Goal: Task Accomplishment & Management: Complete application form

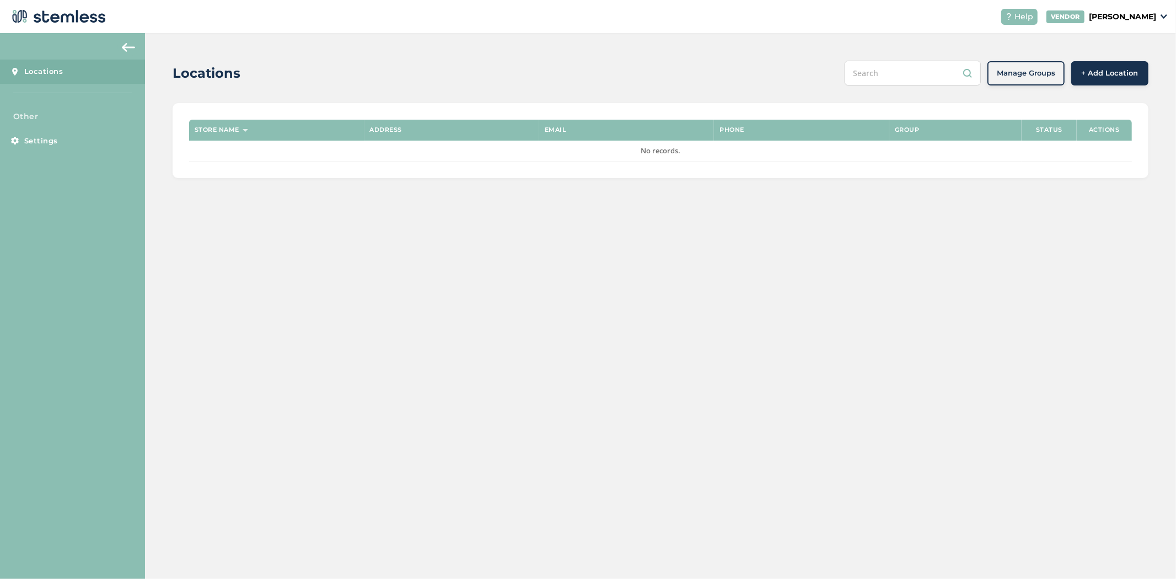
click at [1133, 23] on div "VENDOR [PERSON_NAME]" at bounding box center [1106, 16] width 121 height 13
drag, startPoint x: 962, startPoint y: 265, endPoint x: 974, endPoint y: 228, distance: 38.2
click at [962, 263] on div "Locations Manage Groups + Add Location Store name Address Email Phone Group Sta…" at bounding box center [660, 306] width 1031 height 546
click at [1092, 74] on span "+ Add Location" at bounding box center [1109, 73] width 57 height 11
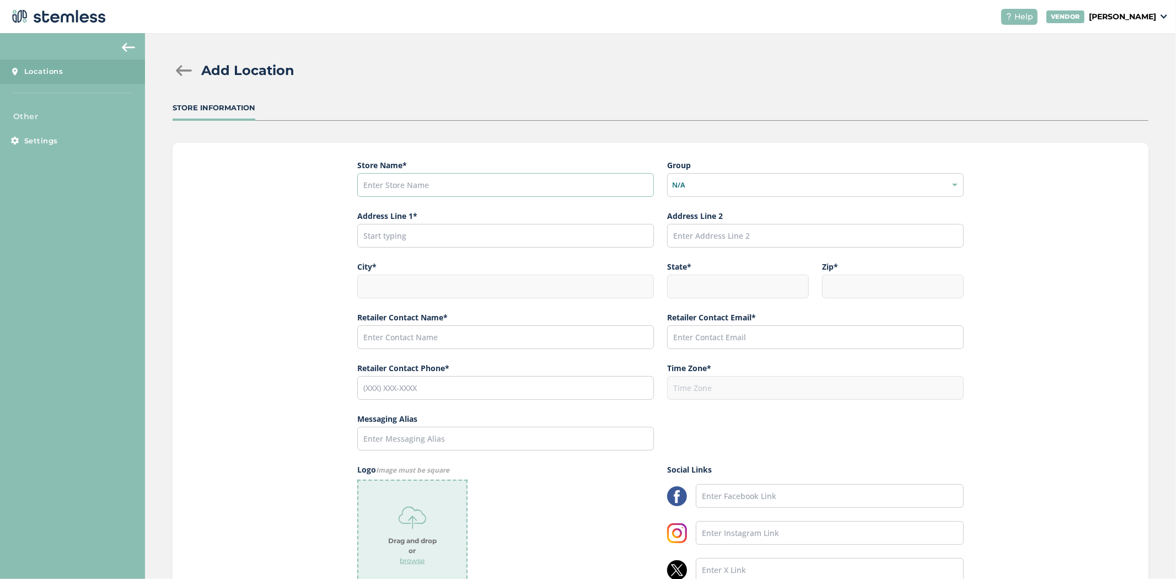
click at [394, 184] on input "text" at bounding box center [505, 185] width 297 height 24
click at [493, 192] on input "text" at bounding box center [505, 185] width 297 height 24
paste input "The Tree House AK"
type input "The Tree House AK"
click at [390, 239] on input "text" at bounding box center [505, 236] width 297 height 24
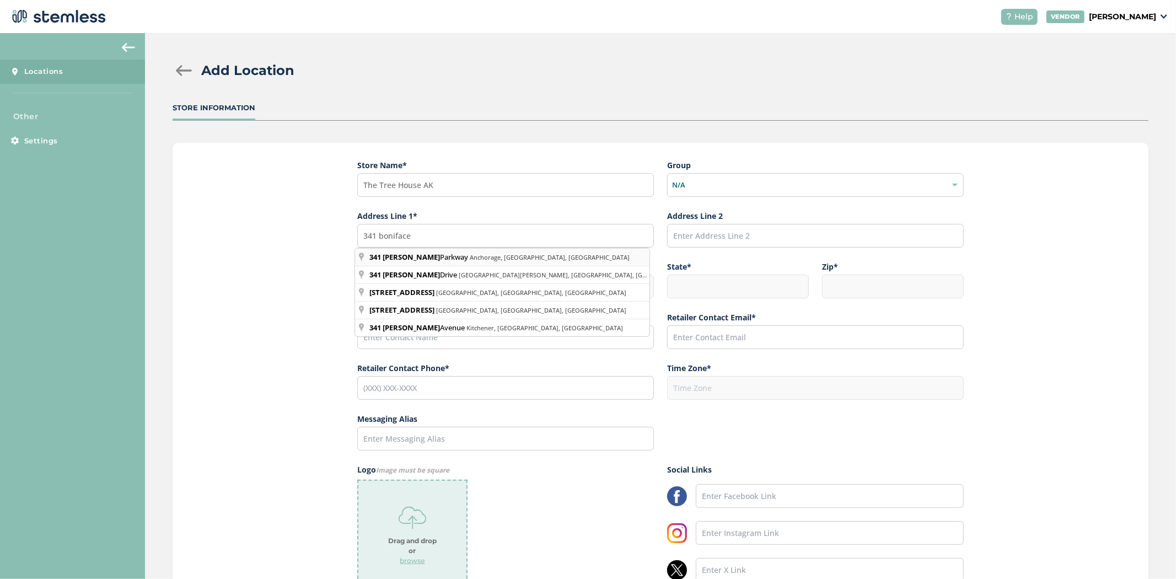
type input "[GEOGRAPHIC_DATA], [GEOGRAPHIC_DATA], [GEOGRAPHIC_DATA], [GEOGRAPHIC_DATA]"
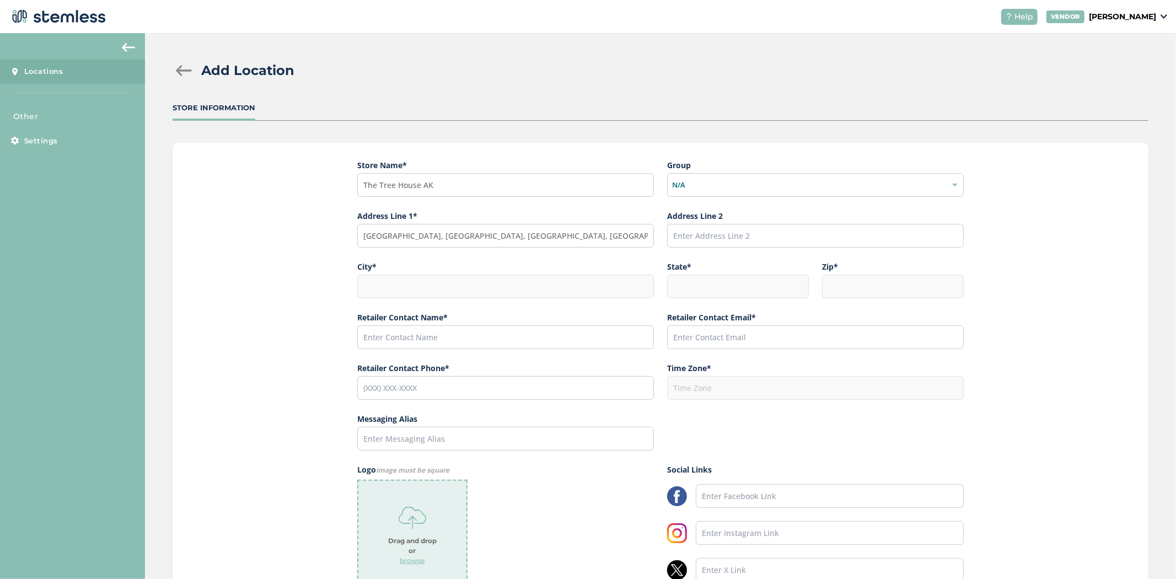
type input "Anchorage"
type input "AK"
type input "99504"
type input "America/Anchorage"
click at [430, 339] on input "text" at bounding box center [505, 337] width 297 height 24
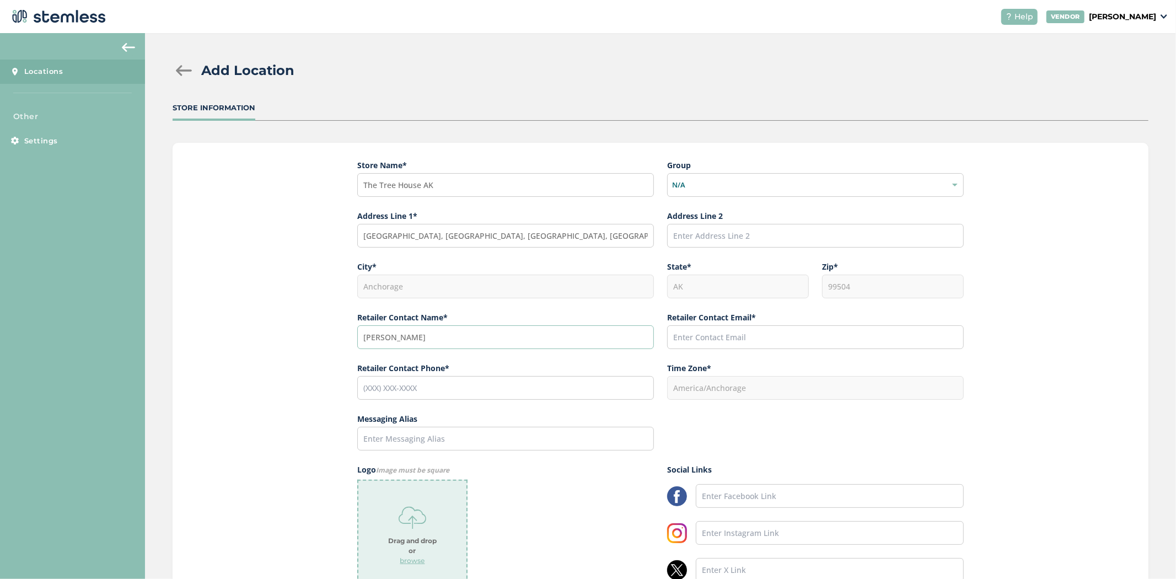
type input "[PERSON_NAME]"
click at [800, 343] on input "text" at bounding box center [815, 337] width 297 height 24
paste input "[EMAIL_ADDRESS][DOMAIN_NAME]"
type input "[EMAIL_ADDRESS][DOMAIN_NAME]"
click at [570, 389] on input "tel" at bounding box center [505, 388] width 297 height 24
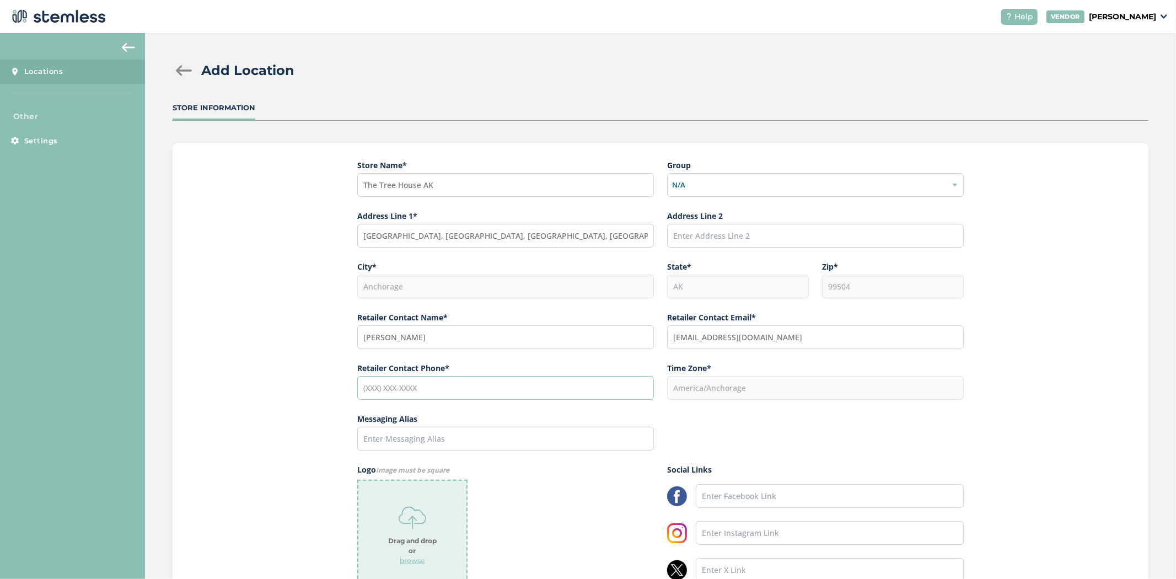
click at [586, 386] on input "tel" at bounding box center [505, 388] width 297 height 24
paste input "[PHONE_NUMBER]"
type input "[PHONE_NUMBER]"
click at [539, 447] on input "text" at bounding box center [505, 439] width 297 height 24
drag, startPoint x: 417, startPoint y: 185, endPoint x: 323, endPoint y: 184, distance: 93.7
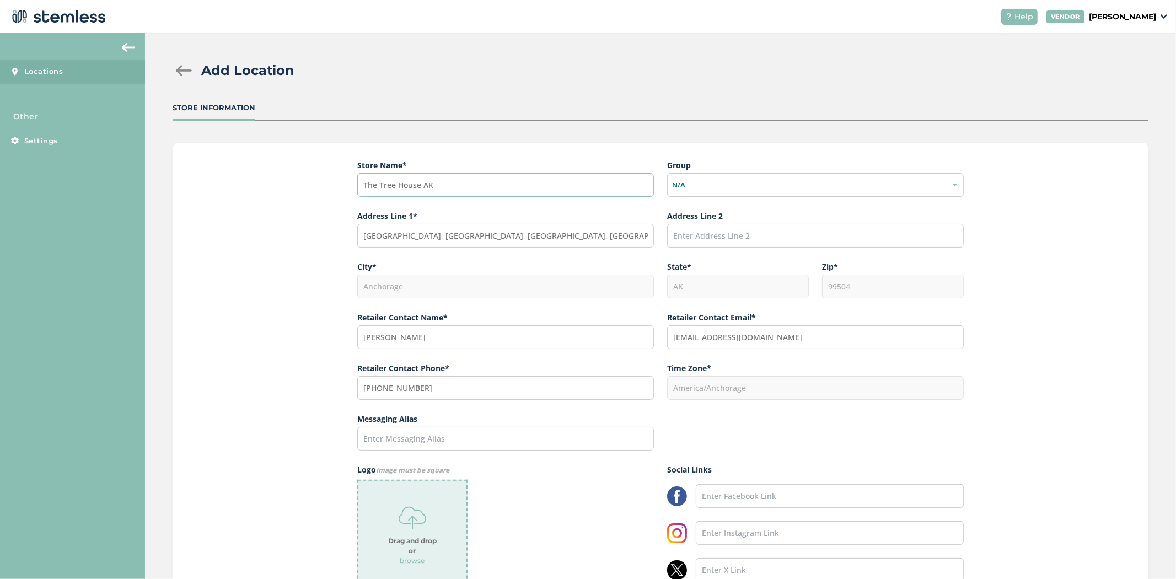
click at [323, 184] on div "Store Name * The Tree House AK Group N/A Address Line 1* [STREET_ADDRESS] Addre…" at bounding box center [661, 395] width 976 height 504
click at [433, 439] on input "text" at bounding box center [505, 439] width 297 height 24
paste input "The Tree House"
type input "The Tree House"
drag, startPoint x: 525, startPoint y: 479, endPoint x: 530, endPoint y: 438, distance: 42.1
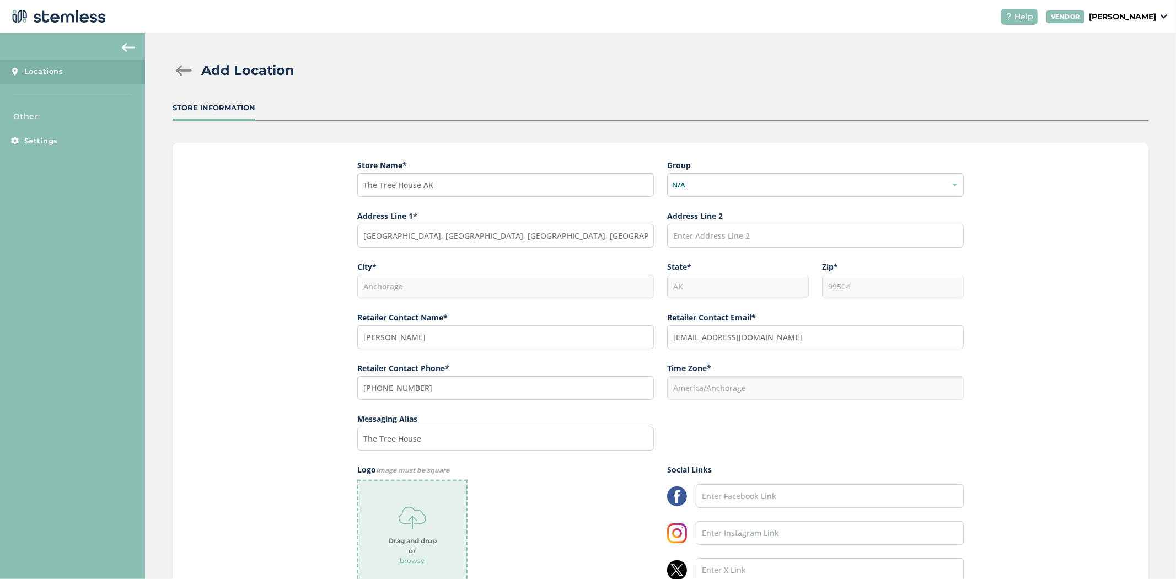
click at [527, 479] on div "Logo Image must be square Drag and drop or browse" at bounding box center [505, 529] width 297 height 131
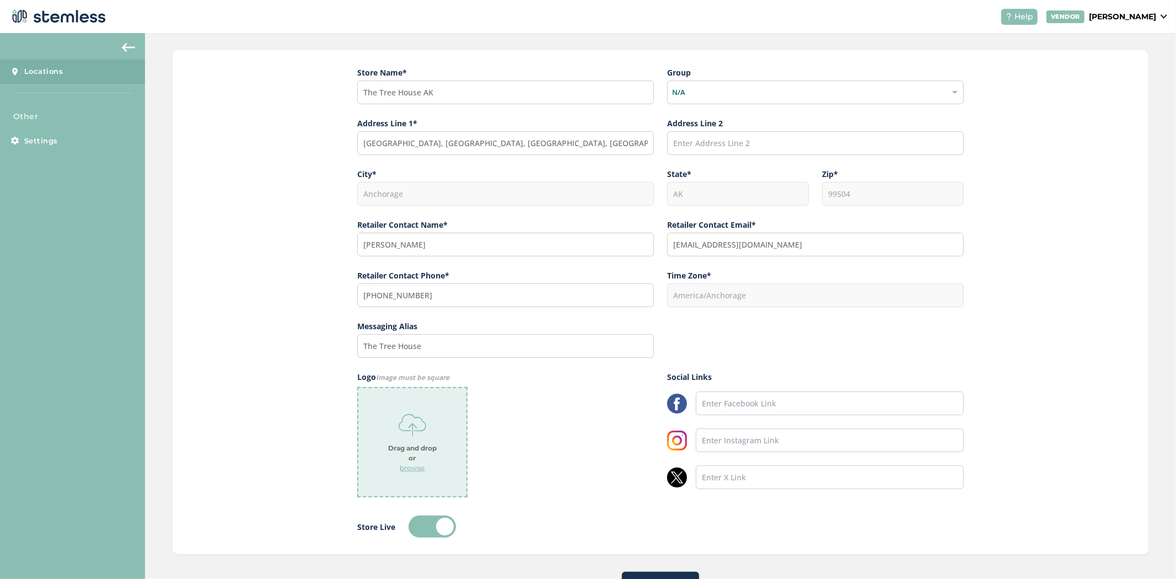
scroll to position [138, 0]
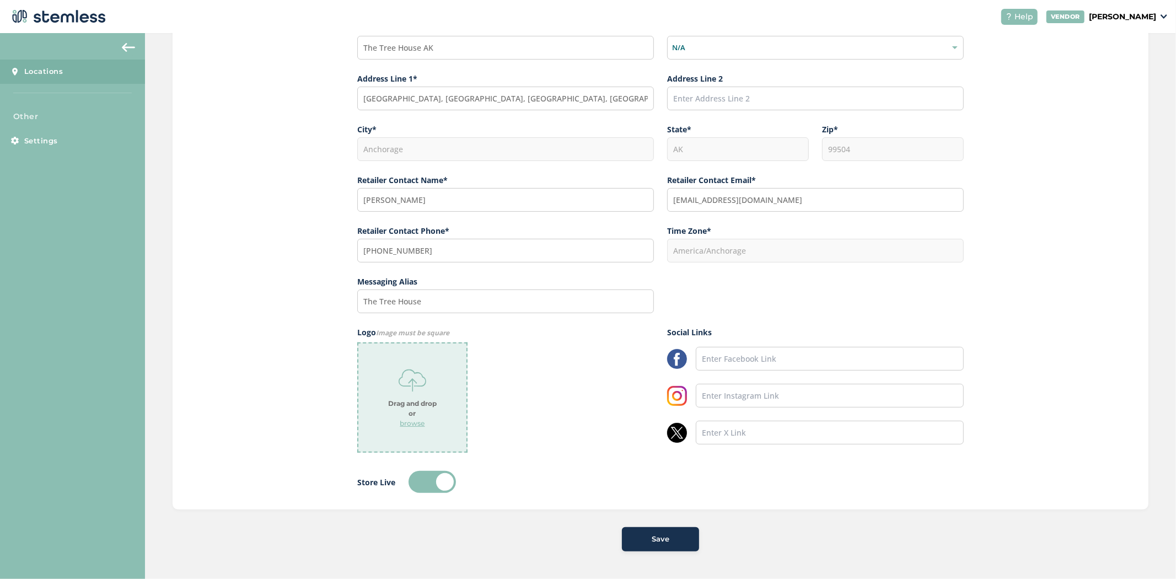
click at [414, 422] on p "browse" at bounding box center [412, 423] width 25 height 10
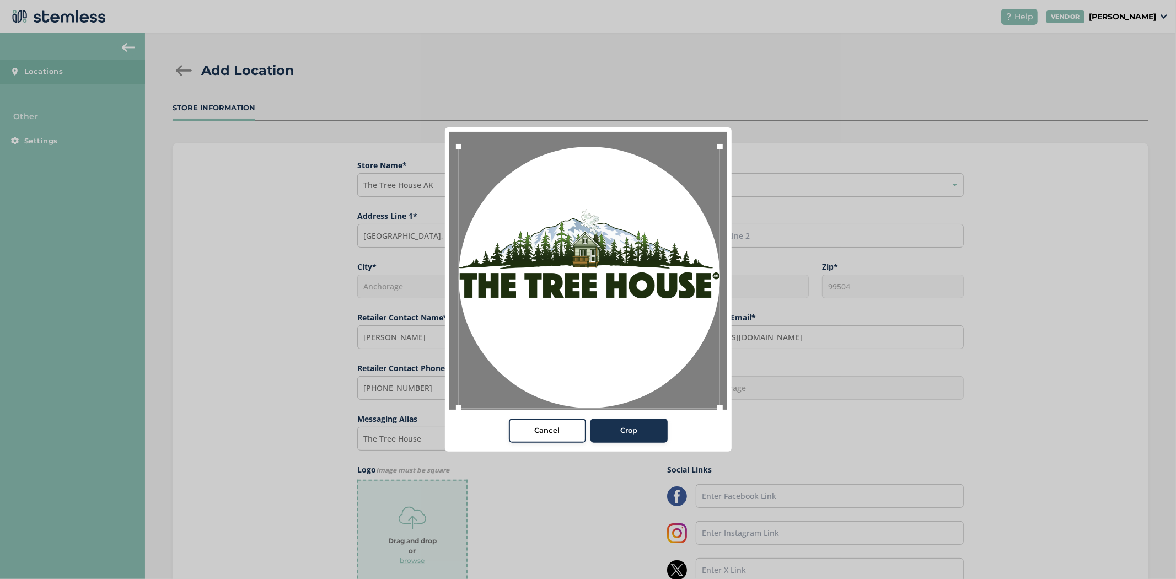
scroll to position [138, 0]
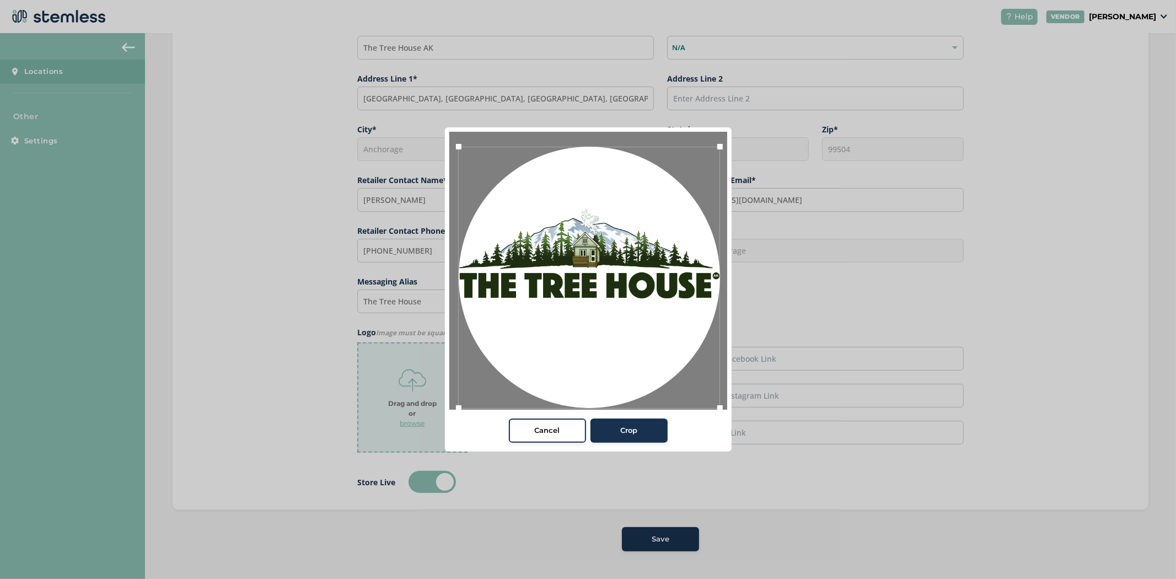
click at [629, 430] on span "Crop" at bounding box center [628, 430] width 17 height 11
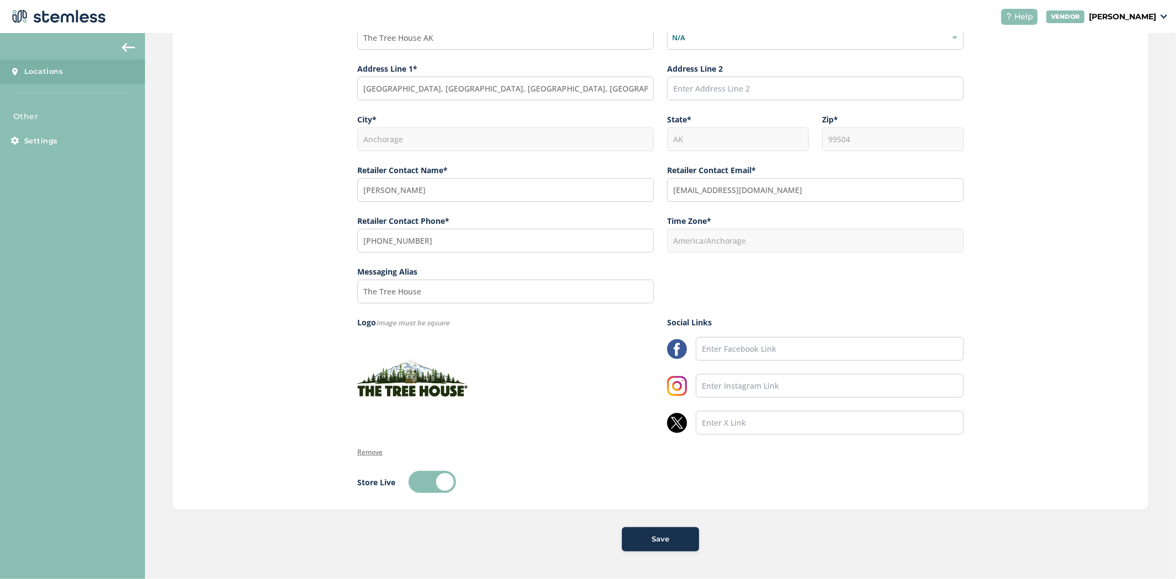
scroll to position [148, 0]
click at [639, 537] on div "Save" at bounding box center [660, 538] width 60 height 11
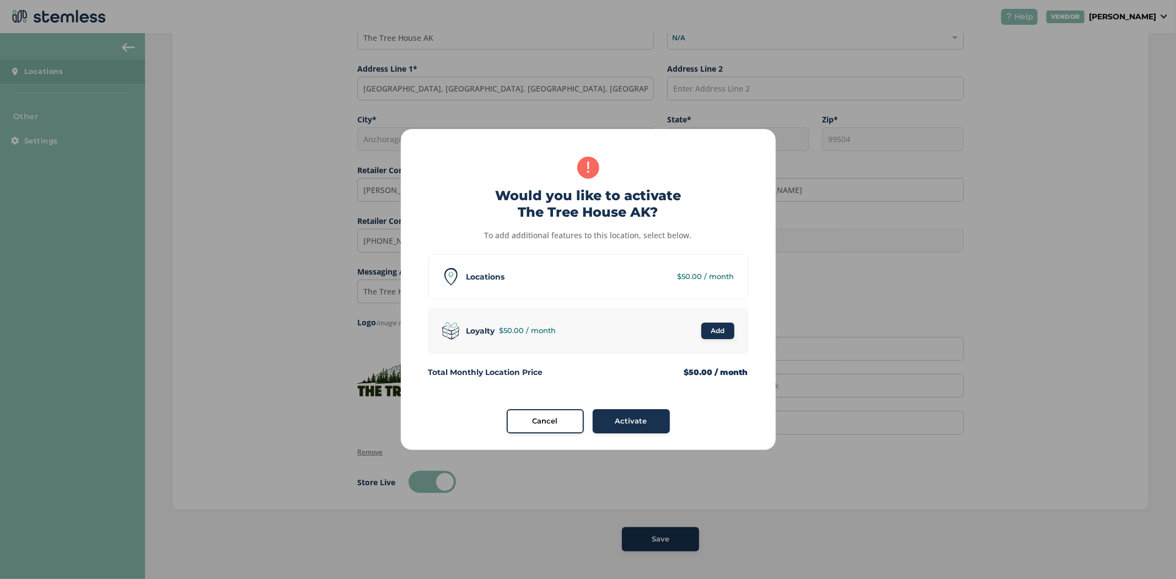
click at [639, 420] on span "Activate" at bounding box center [631, 421] width 32 height 11
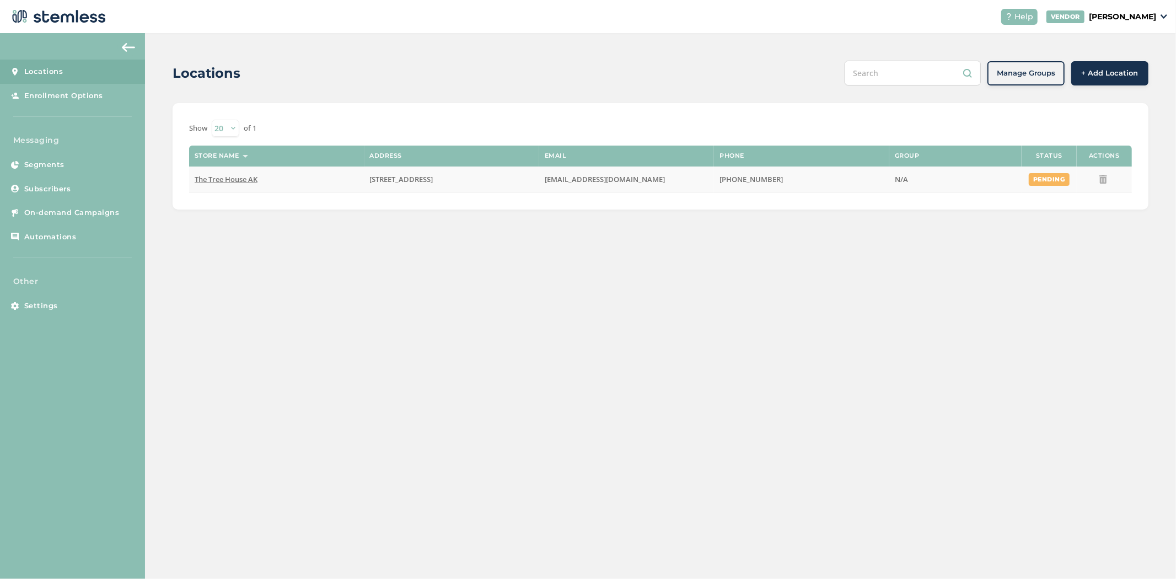
click at [239, 183] on span "The Tree House AK" at bounding box center [226, 179] width 63 height 10
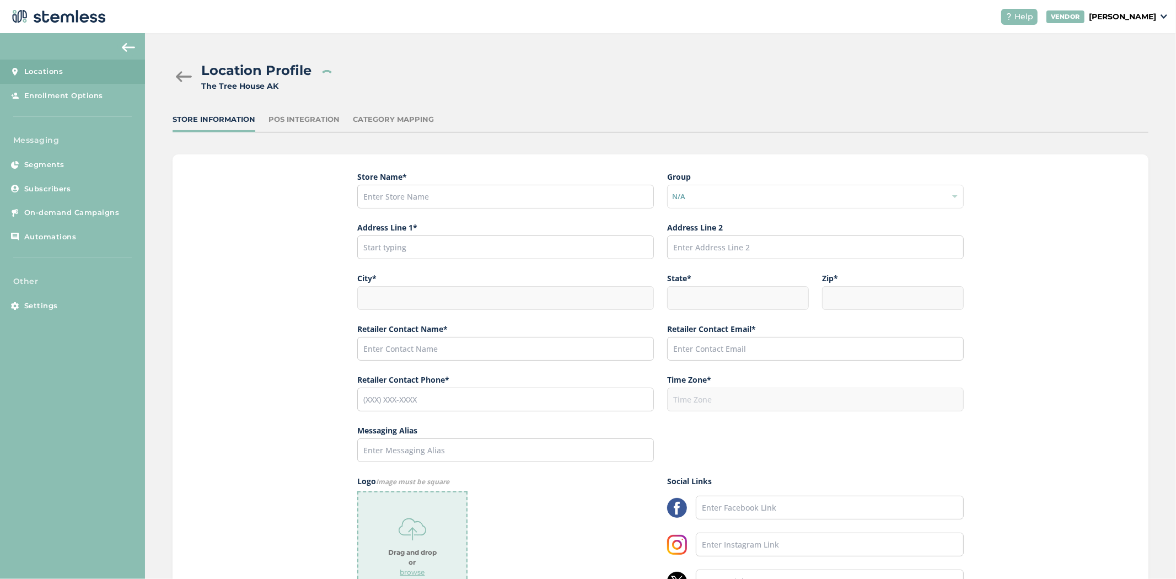
type input "The Tree House AK"
type input "341 Boniface Parkway"
type input "Anchorage"
type input "AK"
type input "99504"
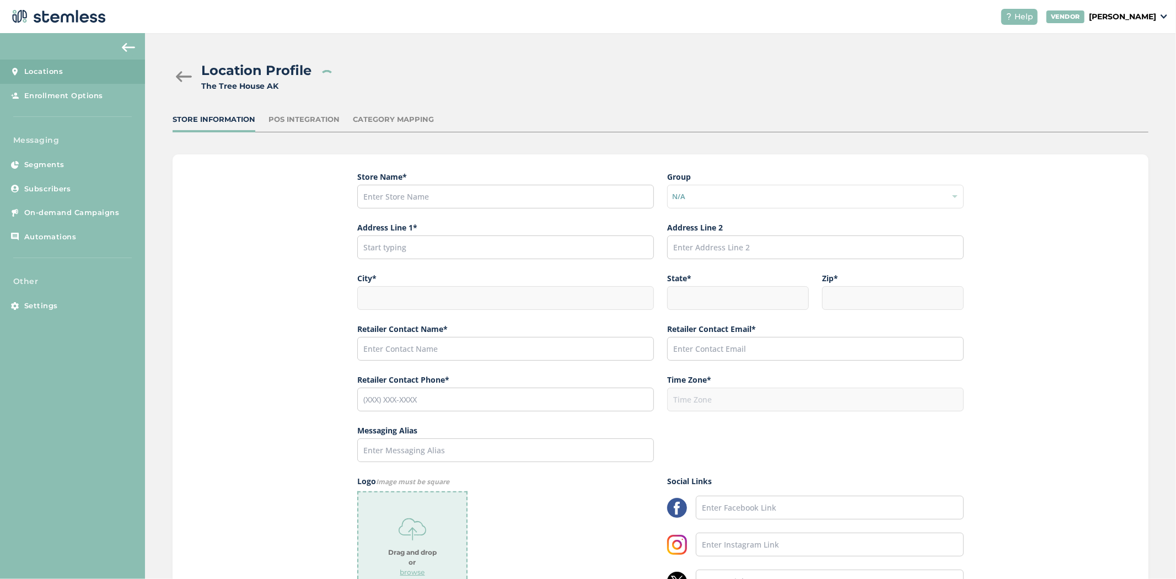
type input "[PERSON_NAME]"
type input "[EMAIL_ADDRESS][DOMAIN_NAME]"
type input "[PHONE_NUMBER]"
type input "America/Anchorage"
type input "The Tree House"
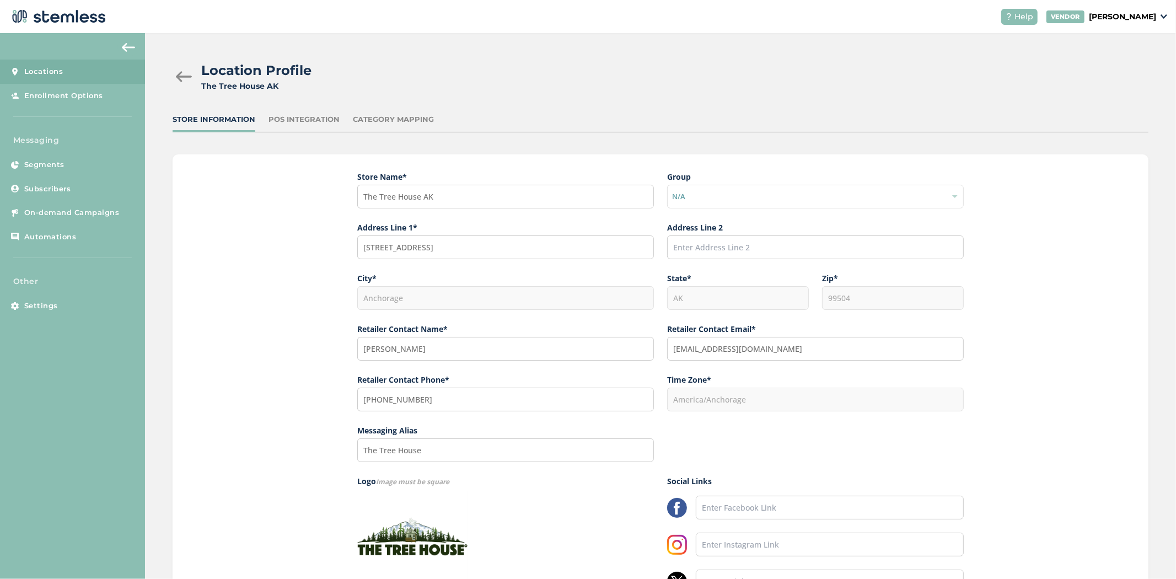
click at [301, 112] on div "Location Profile The Tree House AK Store Information POS Integration Category M…" at bounding box center [660, 385] width 1031 height 704
click at [296, 115] on div "POS Integration" at bounding box center [303, 119] width 71 height 11
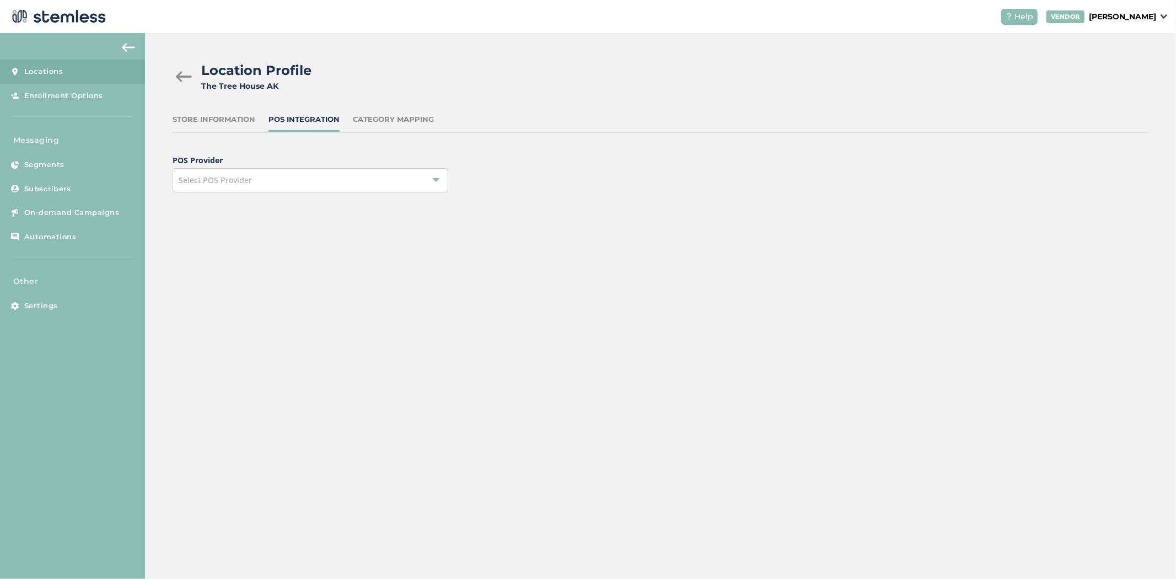
click at [288, 185] on div "Select POS Provider" at bounding box center [311, 180] width 276 height 24
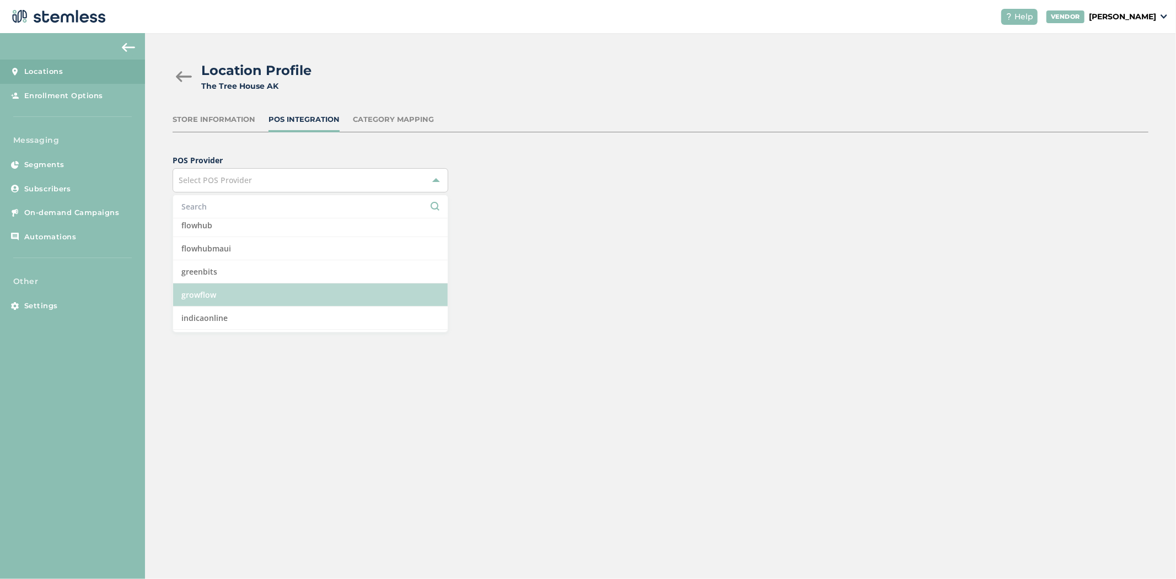
scroll to position [122, 0]
click at [231, 289] on li "growflow" at bounding box center [310, 293] width 274 height 23
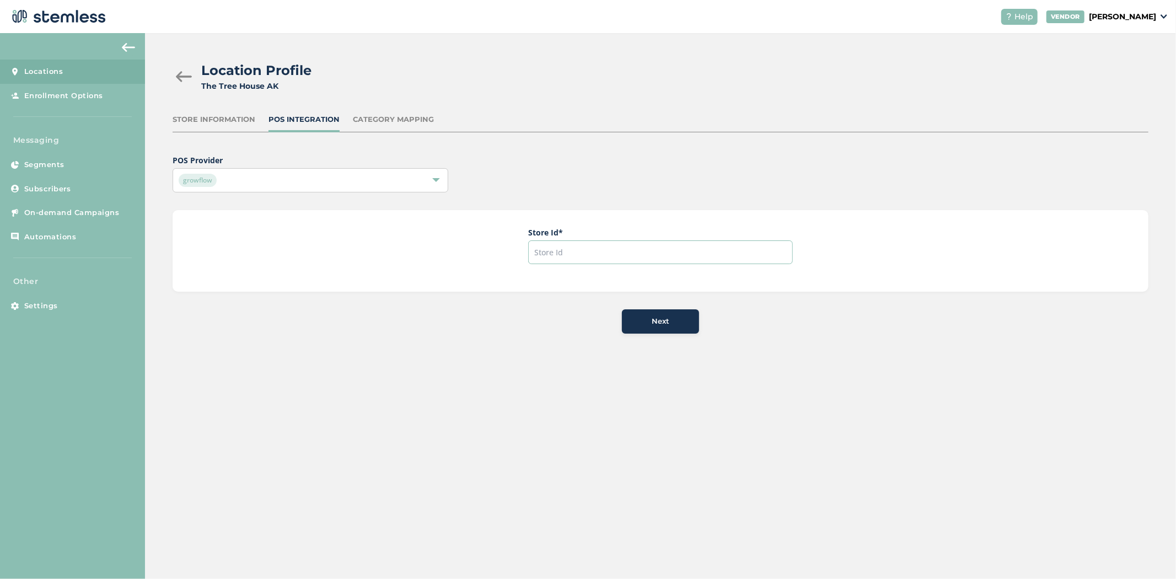
click at [616, 256] on input "text" at bounding box center [660, 252] width 265 height 24
type input "thetreehouseak"
click at [656, 322] on span "Next" at bounding box center [660, 321] width 18 height 11
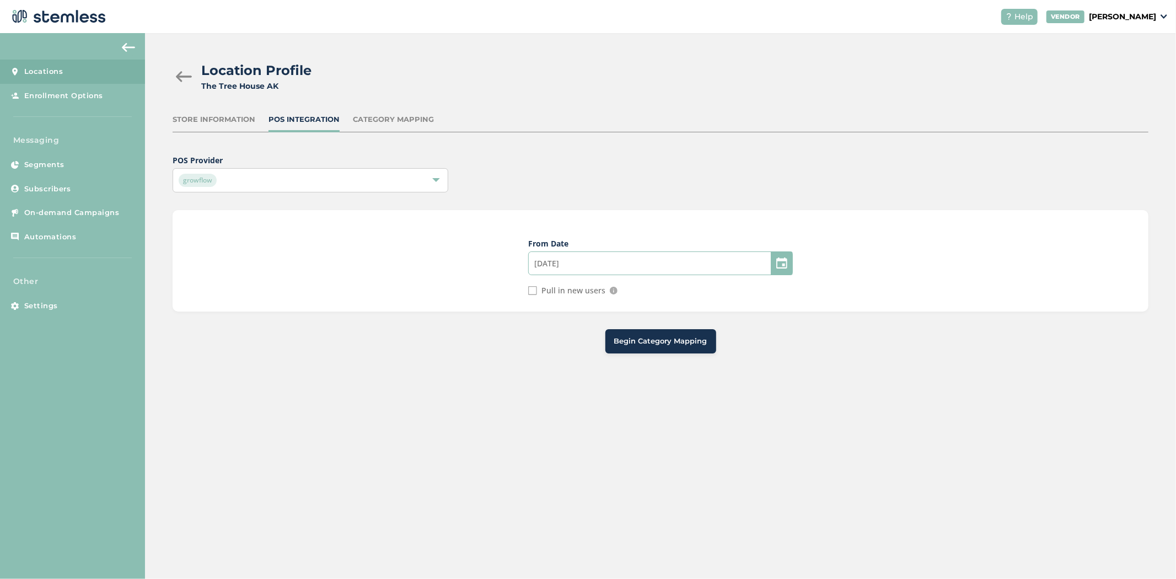
click at [626, 262] on input "08/26/2025" at bounding box center [660, 263] width 265 height 24
click at [607, 295] on div "August 2025" at bounding box center [597, 294] width 31 height 15
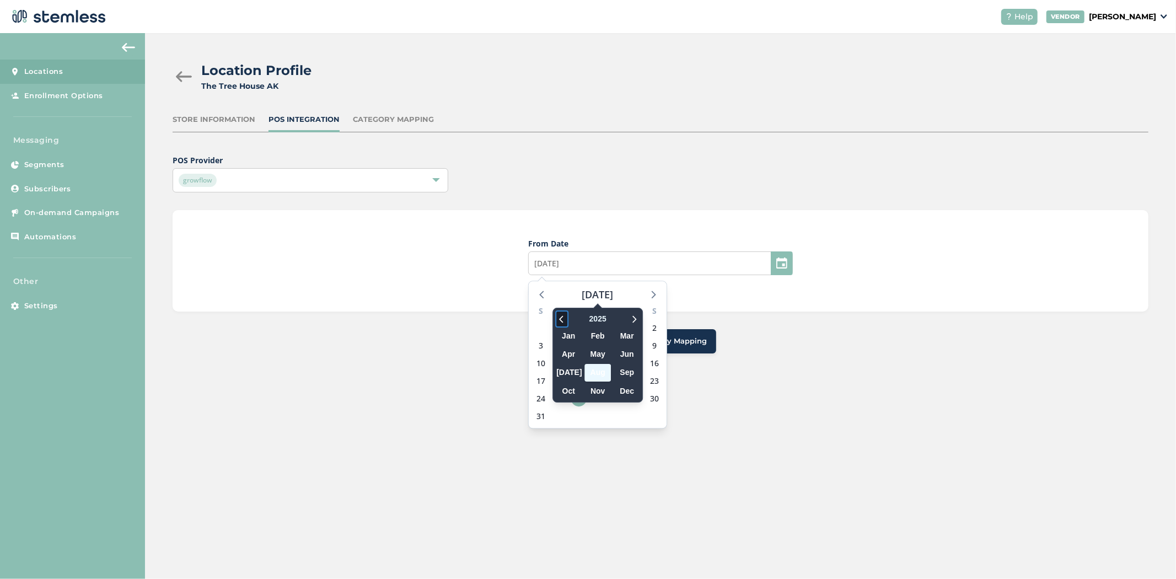
click at [564, 318] on icon at bounding box center [561, 318] width 11 height 13
click at [591, 365] on span "Aug" at bounding box center [597, 372] width 26 height 17
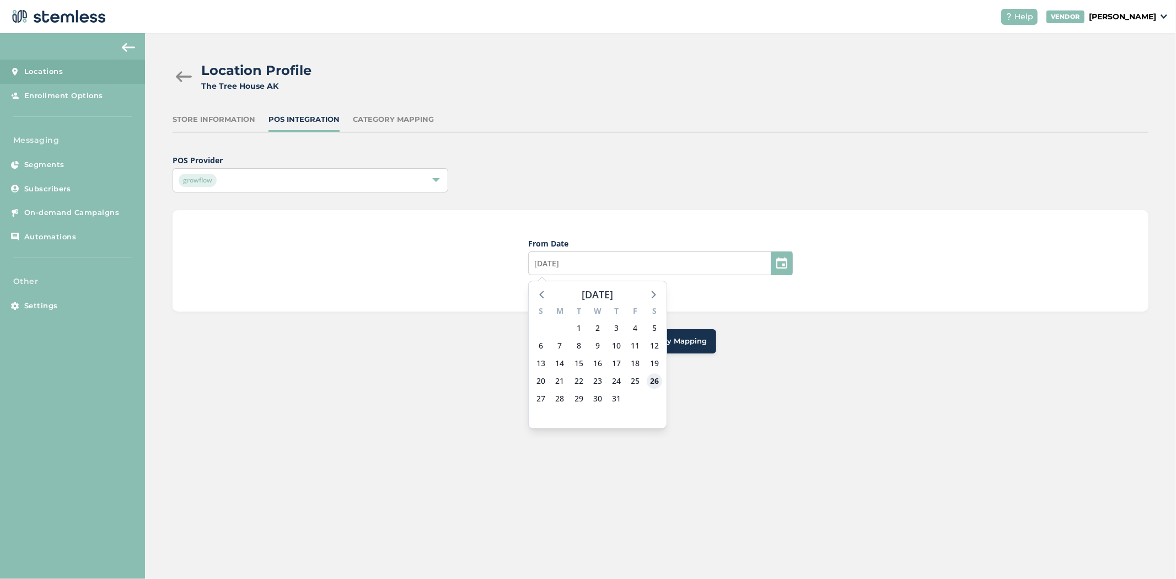
click at [649, 379] on span "26" at bounding box center [653, 380] width 15 height 15
type input "08/26/2023"
click at [538, 290] on div "Pull in new users" at bounding box center [566, 290] width 77 height 9
click at [535, 290] on input "Pull in new users" at bounding box center [532, 290] width 9 height 9
checkbox input "true"
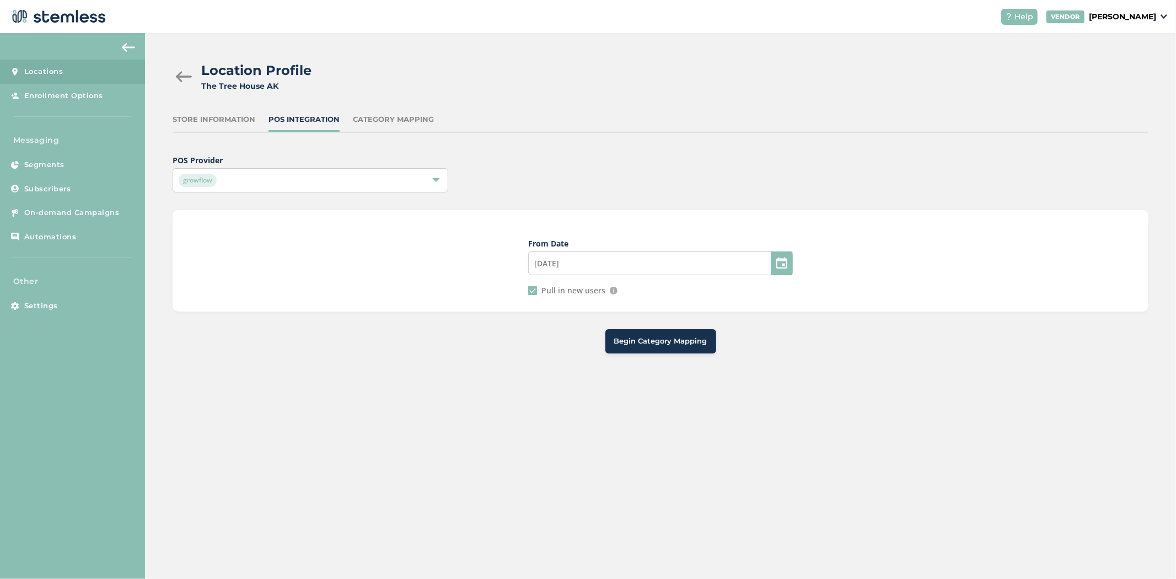
click at [665, 344] on span "Begin Category Mapping" at bounding box center [660, 341] width 93 height 11
type input "08/25/2023"
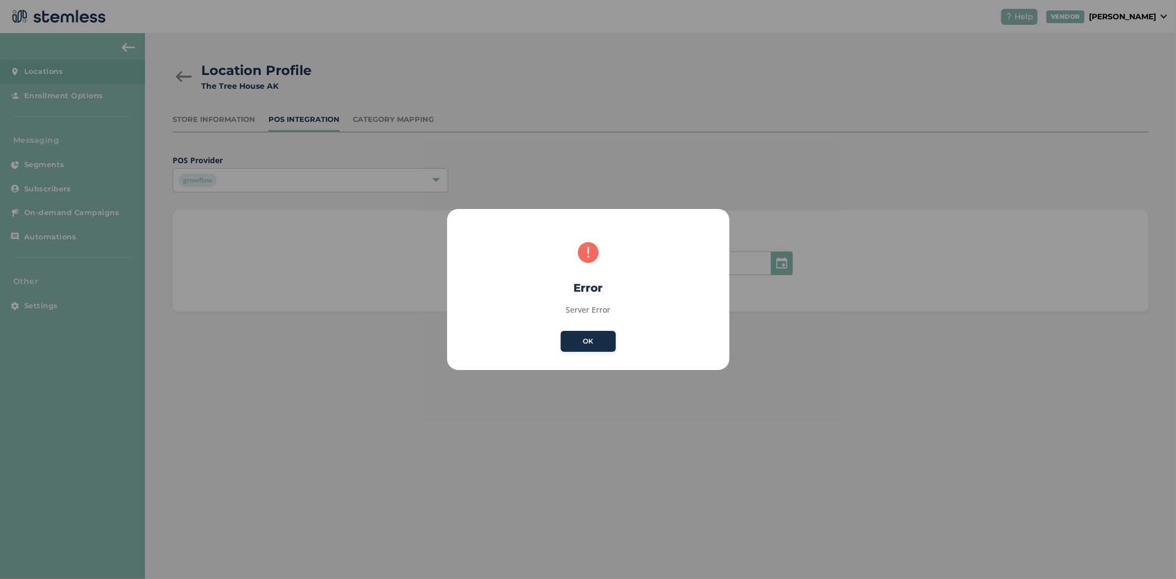
click at [565, 338] on button "OK" at bounding box center [588, 341] width 55 height 21
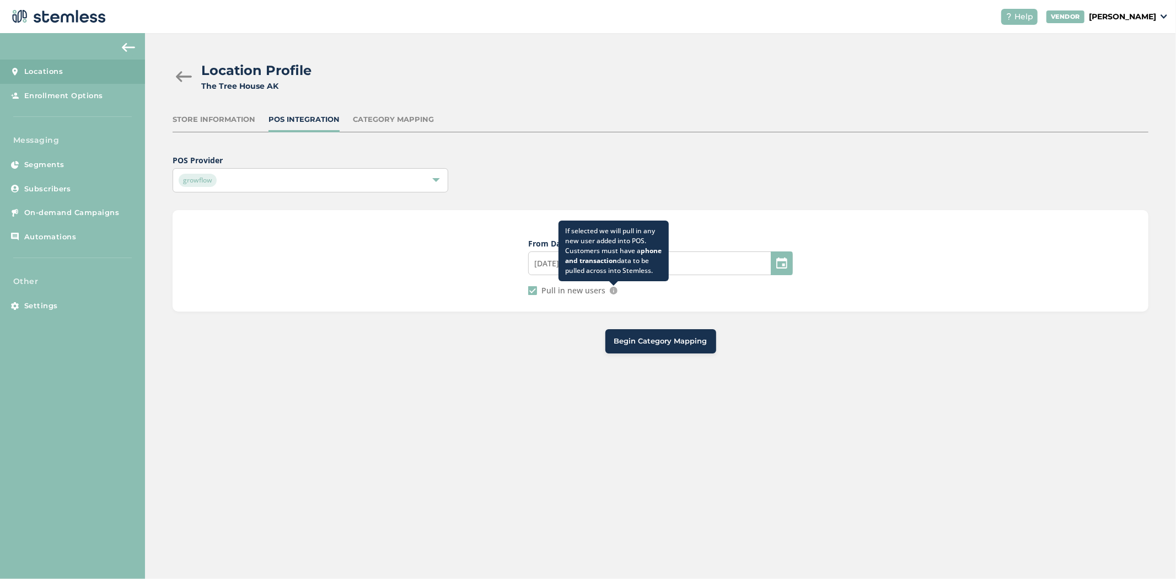
click at [612, 290] on img at bounding box center [614, 291] width 8 height 8
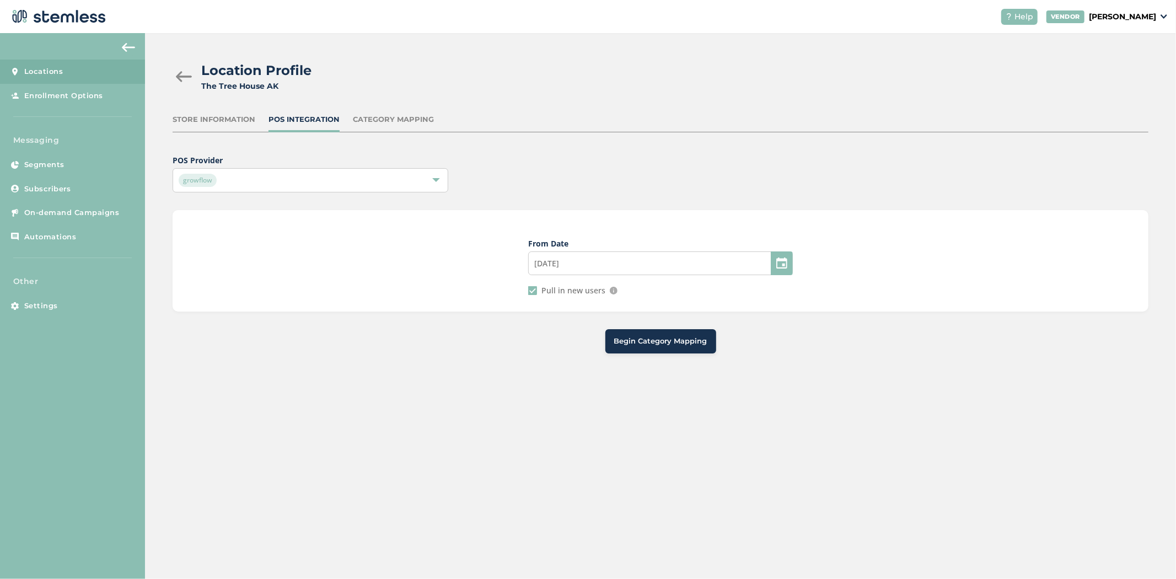
click at [627, 334] on button "Begin Category Mapping" at bounding box center [660, 341] width 111 height 24
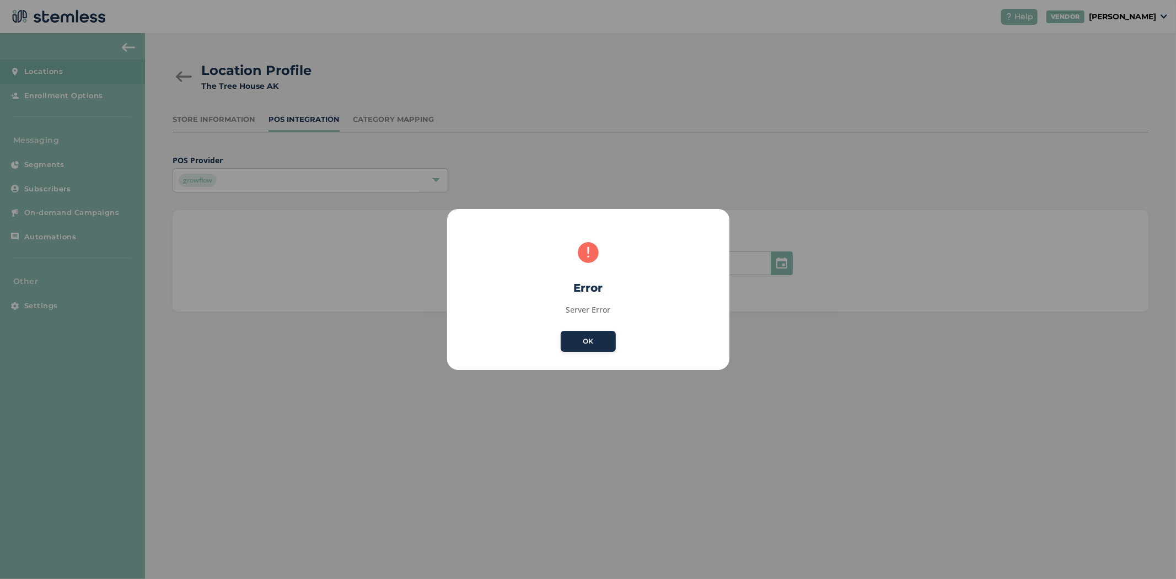
click at [607, 340] on button "OK" at bounding box center [588, 341] width 55 height 21
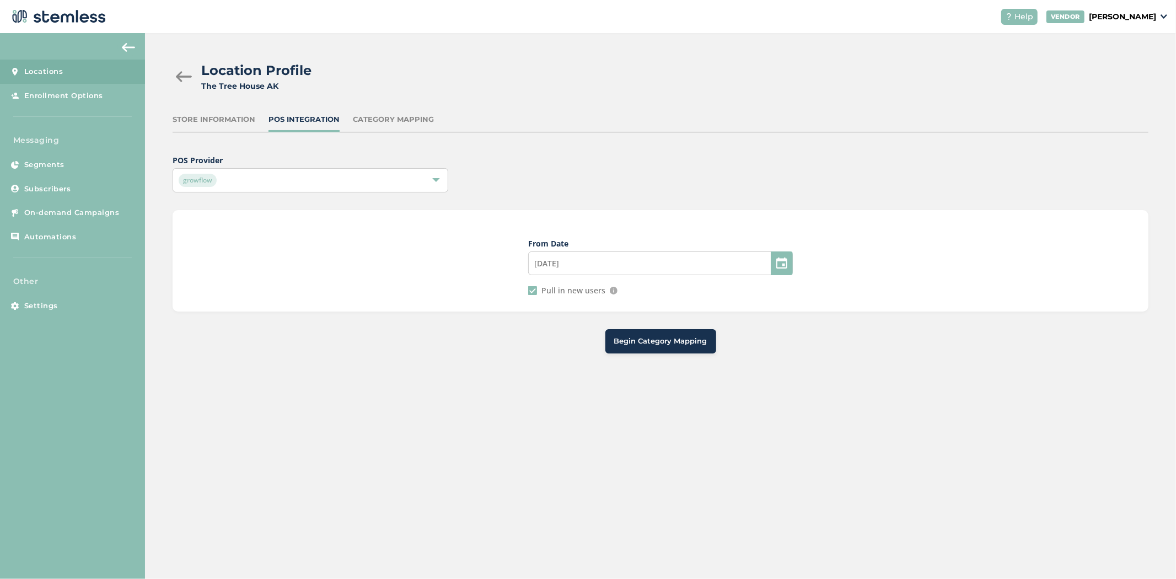
click at [607, 340] on button "Begin Category Mapping" at bounding box center [660, 341] width 111 height 24
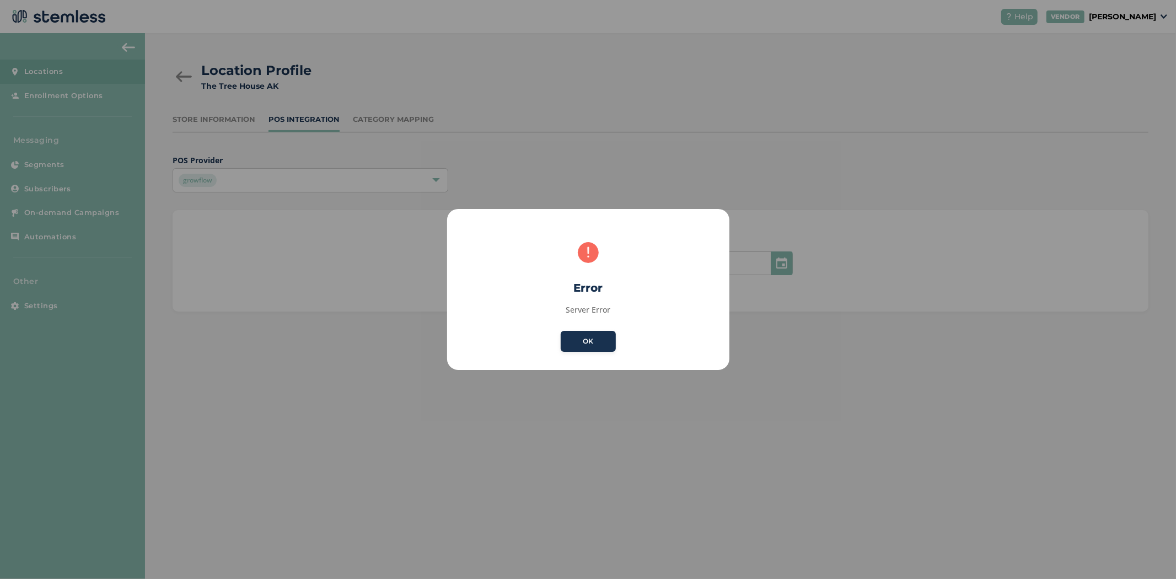
click at [607, 340] on button "OK" at bounding box center [588, 341] width 55 height 21
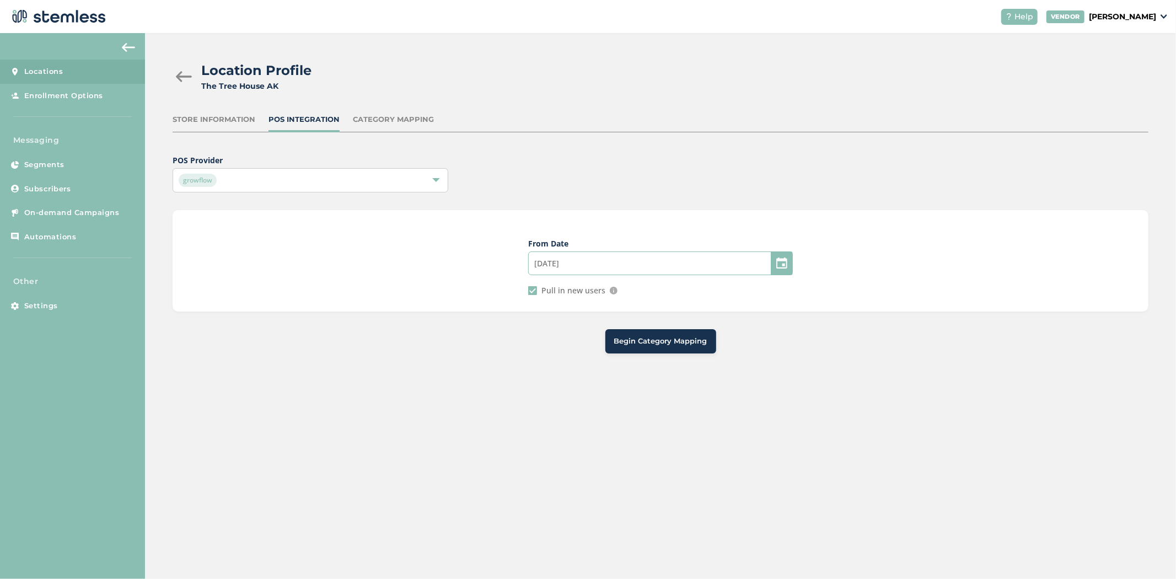
click at [573, 261] on input "08/25/2023" at bounding box center [660, 263] width 265 height 24
click at [654, 379] on span "26" at bounding box center [653, 380] width 15 height 15
click at [626, 343] on span "Begin Category Mapping" at bounding box center [660, 341] width 93 height 11
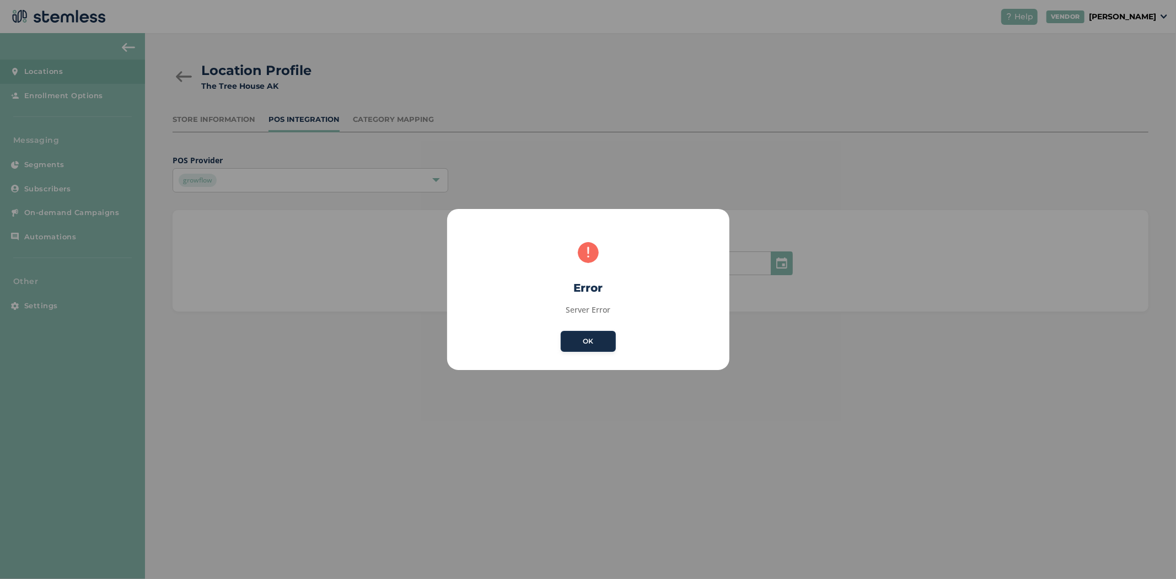
click at [568, 346] on button "OK" at bounding box center [588, 341] width 55 height 21
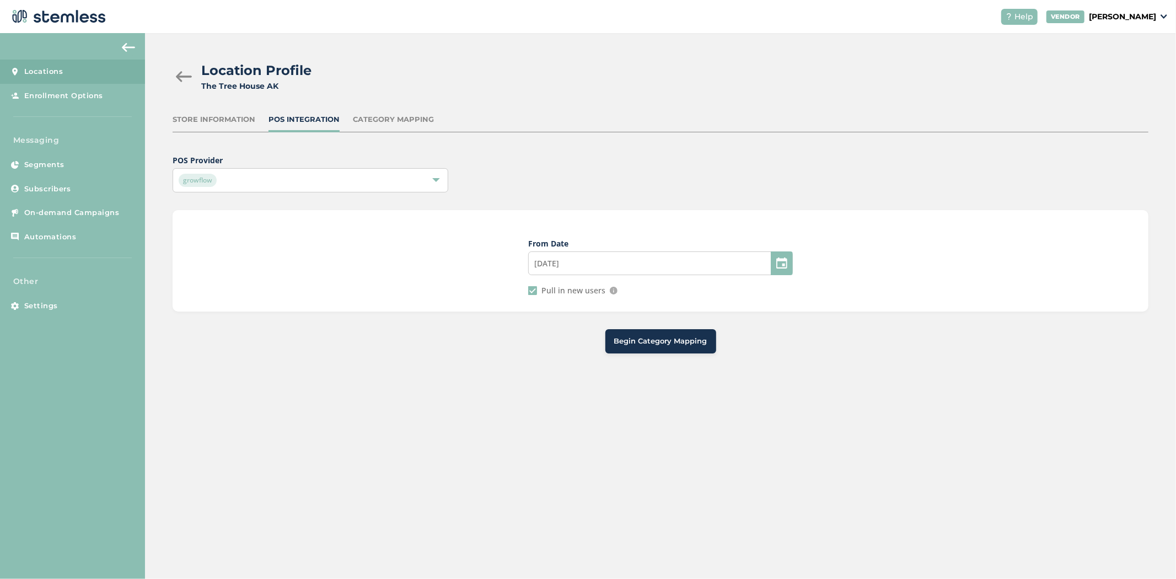
click at [773, 263] on div at bounding box center [781, 263] width 22 height 24
click at [779, 260] on div at bounding box center [781, 263] width 22 height 24
click at [668, 262] on input "08/25/2023" at bounding box center [660, 263] width 265 height 24
click at [473, 261] on div "From Date 08/25/2023 August 2023 S M T W T F S 30 31 1 2 3 4 5 6 7 8 9 10 11 12…" at bounding box center [661, 260] width 976 height 101
click at [180, 74] on div at bounding box center [184, 76] width 22 height 11
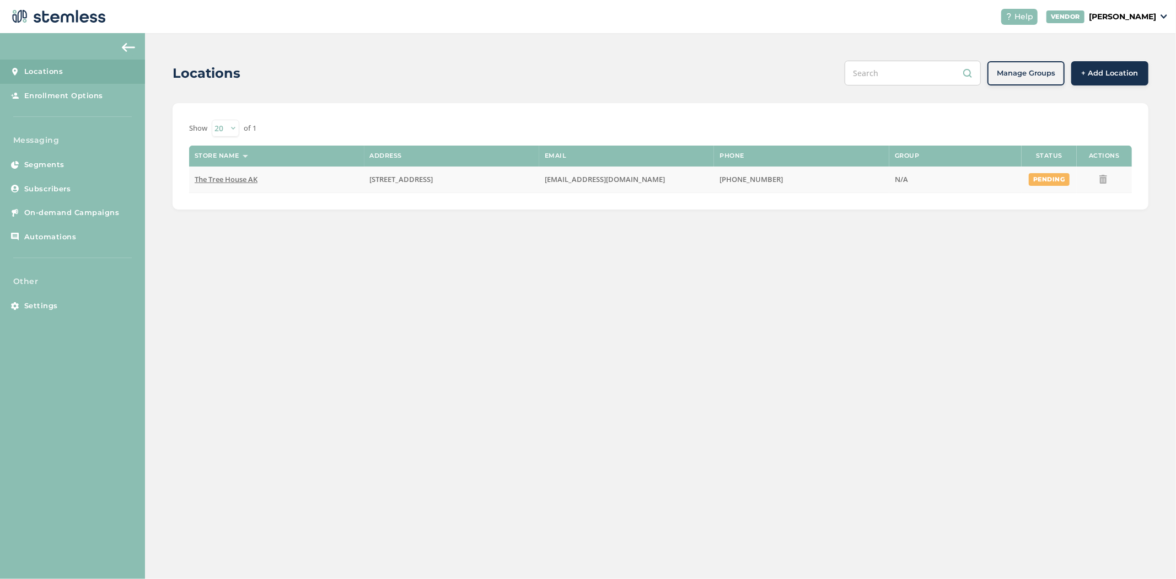
click at [236, 175] on span "The Tree House AK" at bounding box center [226, 179] width 63 height 10
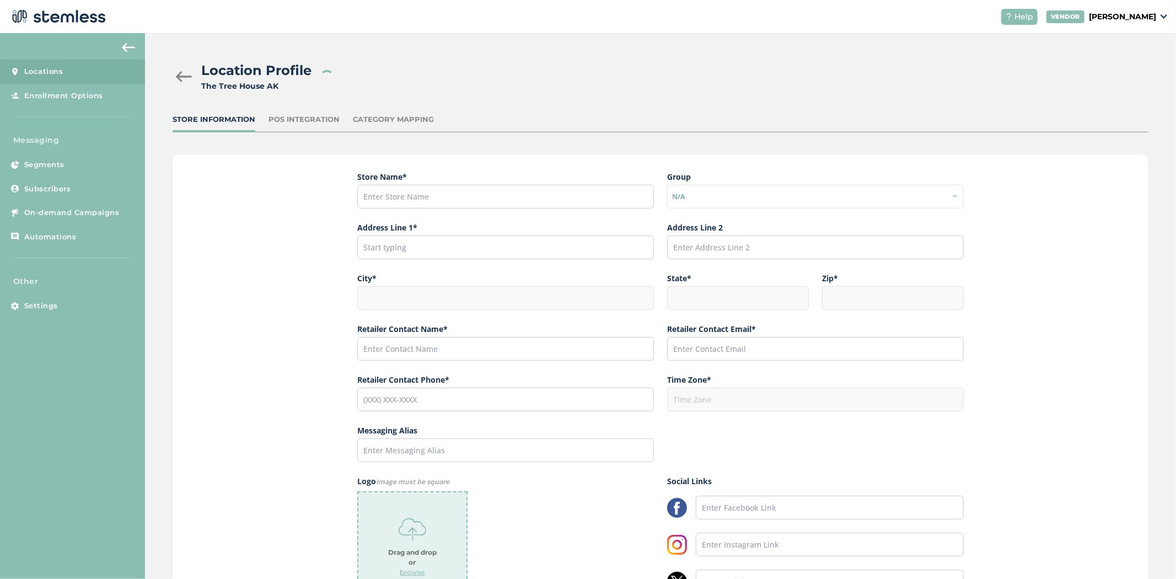
type input "The Tree House AK"
type input "341 Boniface Parkway"
type input "Anchorage"
type input "AK"
type input "99504"
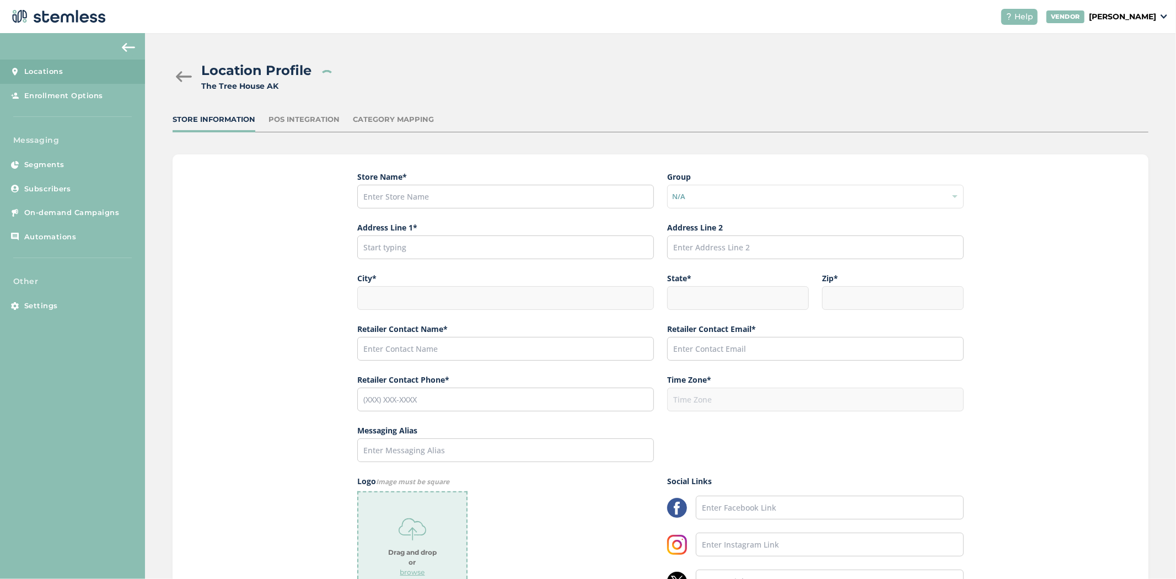
type input "[PERSON_NAME]"
type input "[EMAIL_ADDRESS][DOMAIN_NAME]"
type input "[PHONE_NUMBER]"
type input "America/Anchorage"
type input "The Tree House"
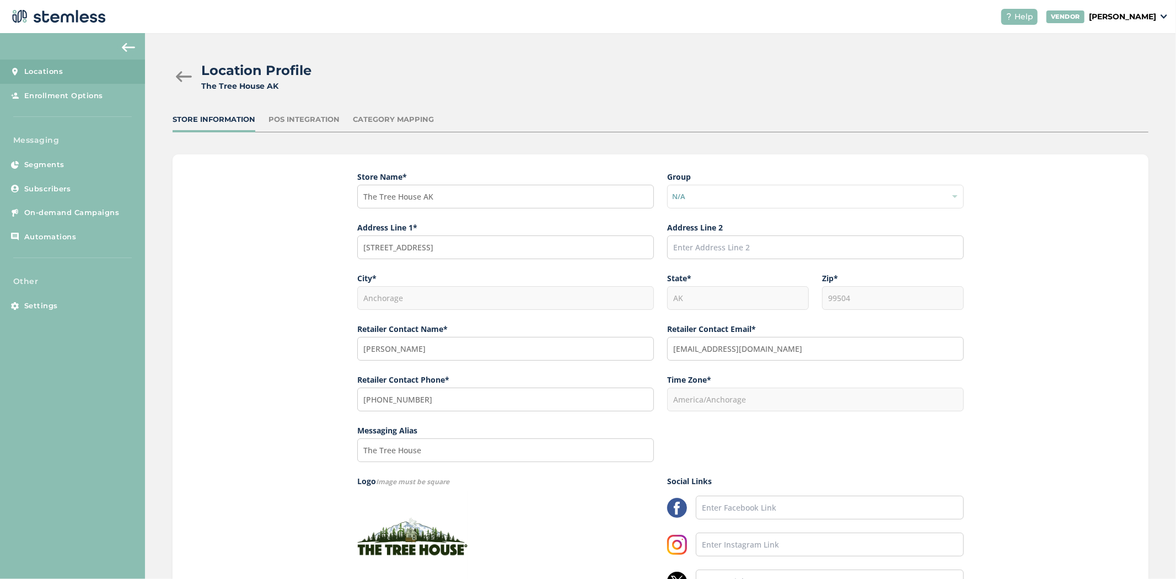
click at [299, 120] on div "POS Integration" at bounding box center [303, 119] width 71 height 11
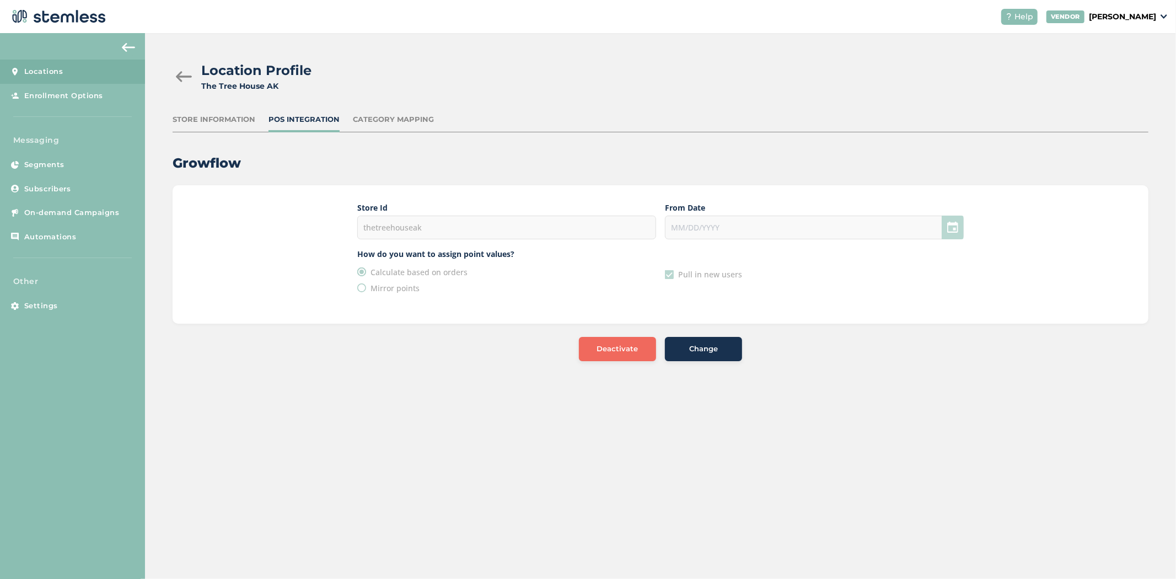
click at [704, 351] on span "Change" at bounding box center [703, 348] width 29 height 11
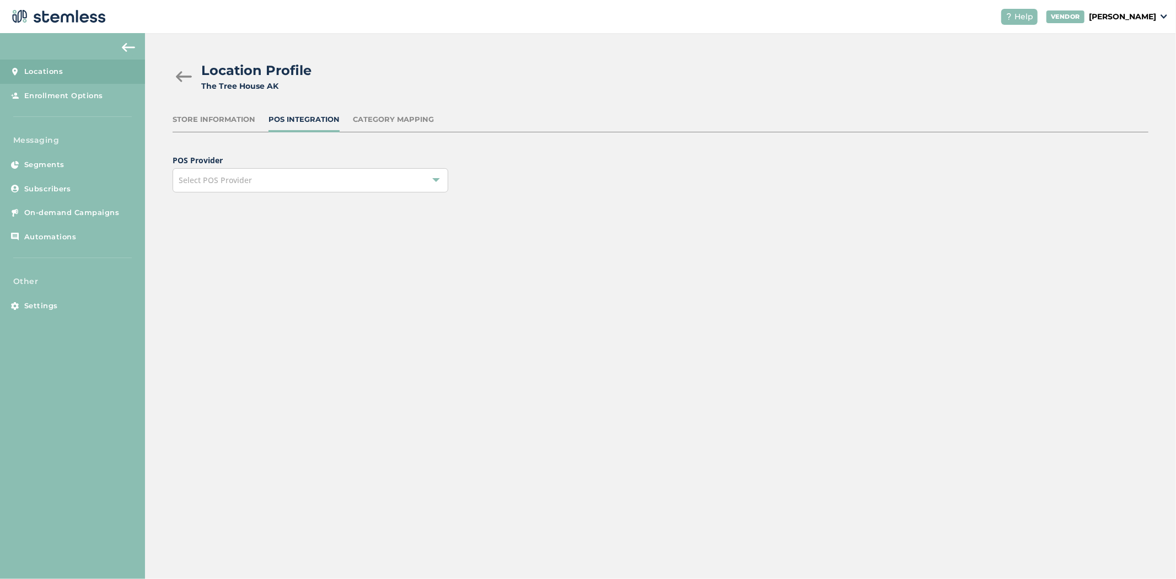
click at [368, 179] on div "Select POS Provider" at bounding box center [311, 180] width 276 height 24
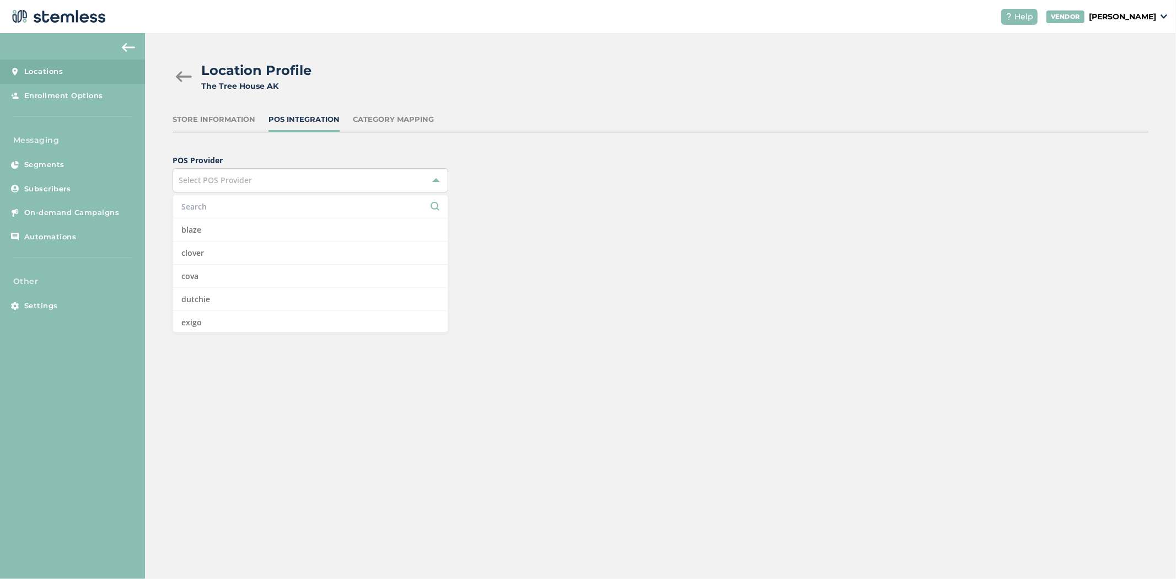
click at [308, 208] on input "text" at bounding box center [310, 207] width 258 height 12
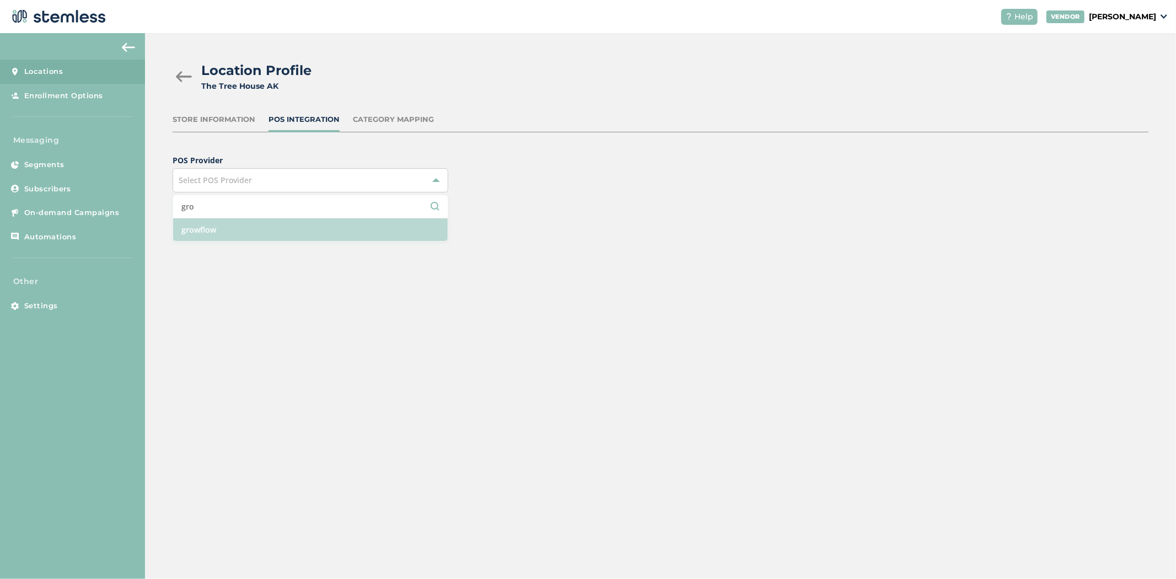
type input "gro"
click at [292, 238] on li "growflow" at bounding box center [310, 229] width 274 height 23
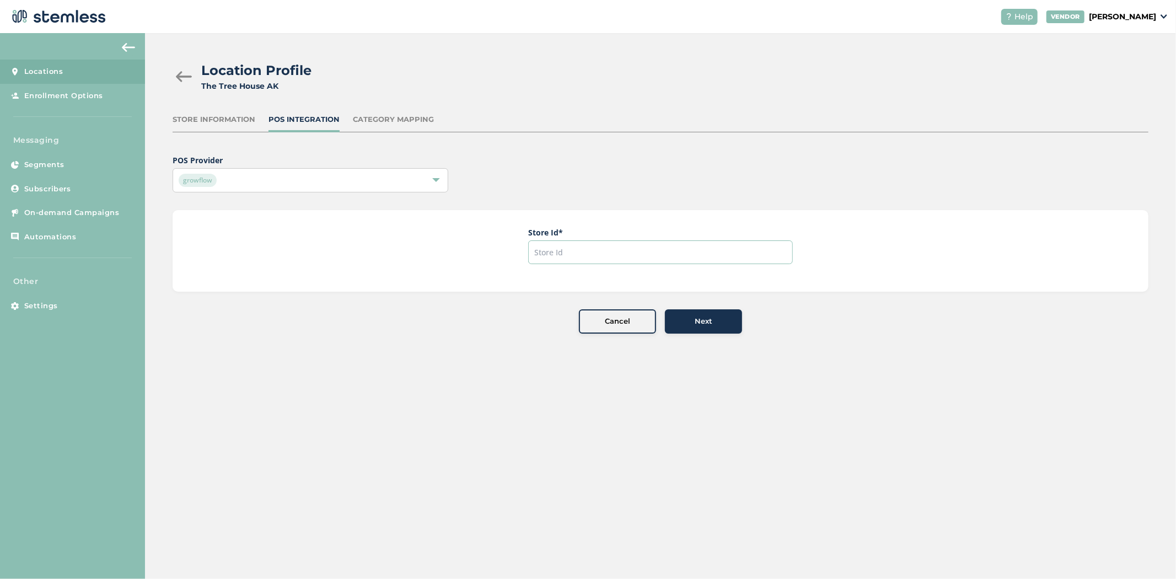
click at [588, 251] on input "text" at bounding box center [660, 252] width 265 height 24
type input "thetreehouseak"
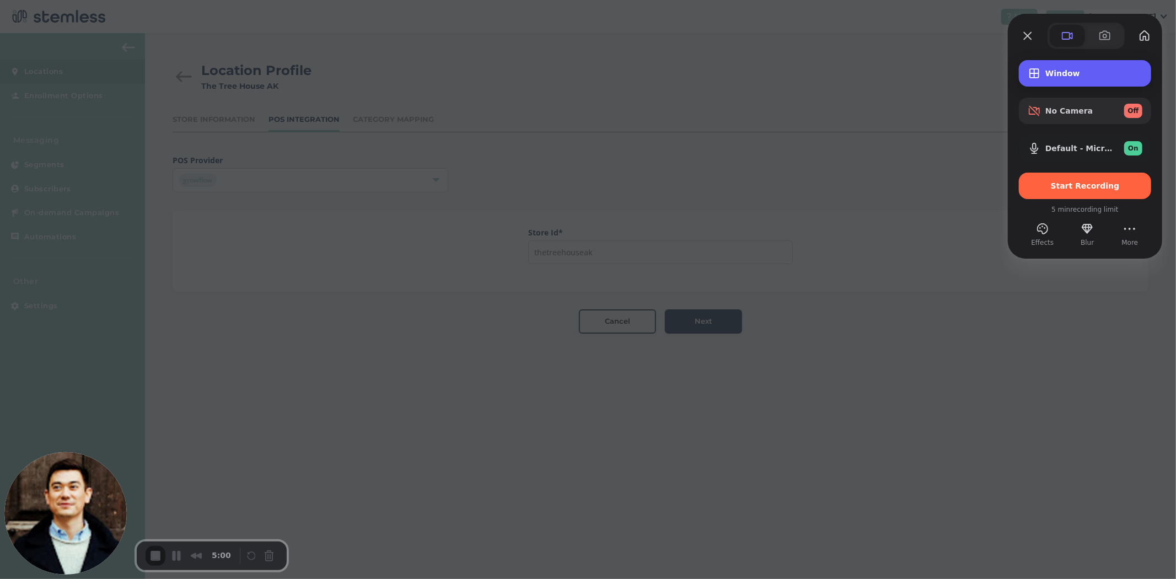
click at [1064, 78] on div "Window" at bounding box center [1084, 73] width 132 height 26
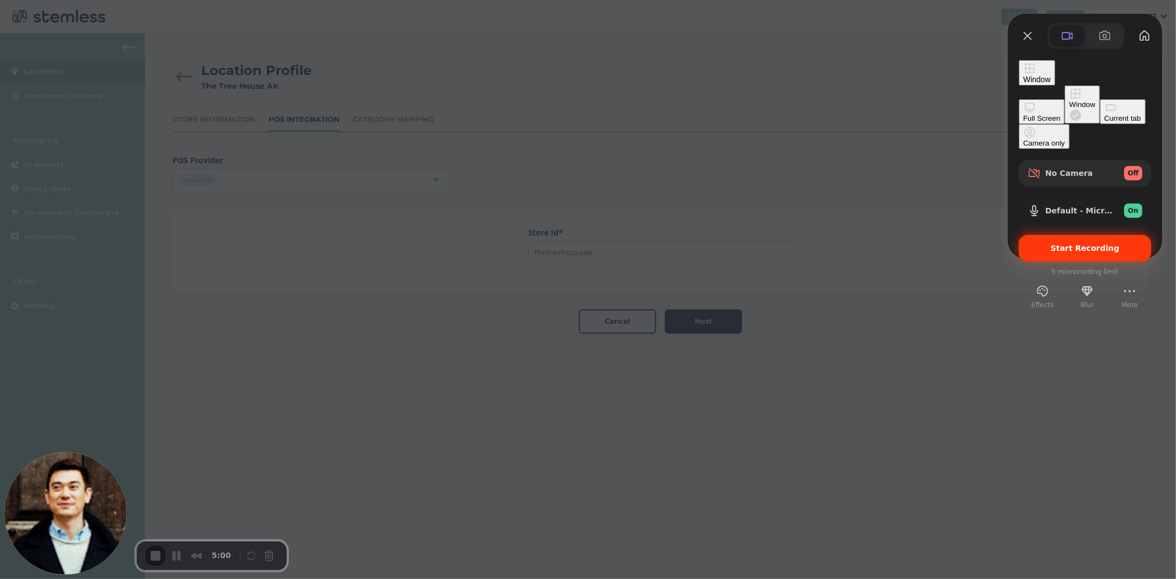
click at [1050, 244] on span "Start Recording" at bounding box center [1084, 248] width 115 height 9
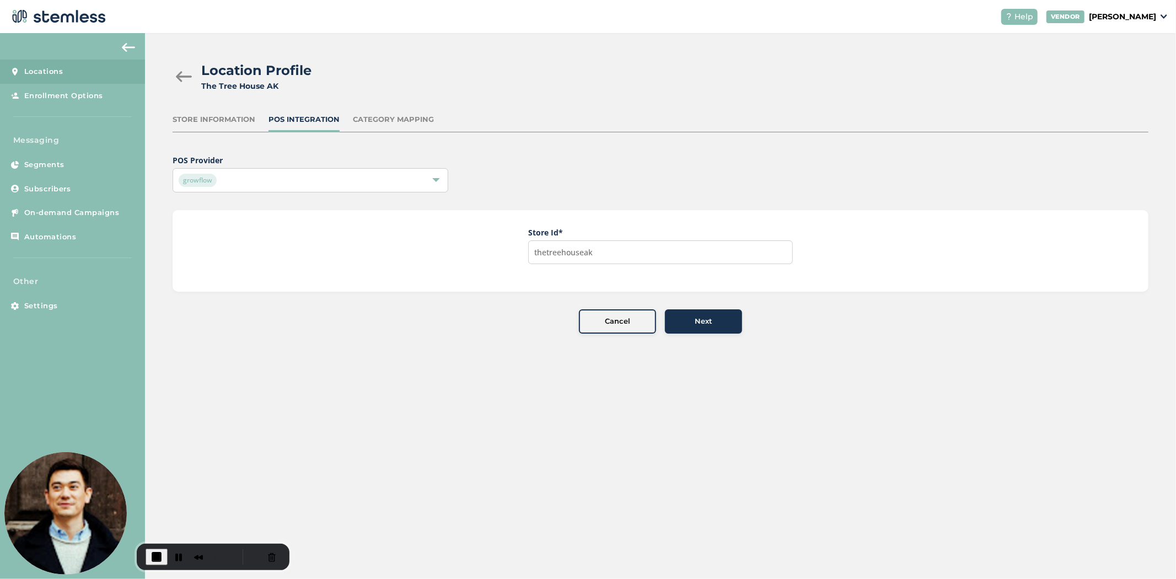
click at [241, 180] on div "growflow" at bounding box center [305, 180] width 252 height 13
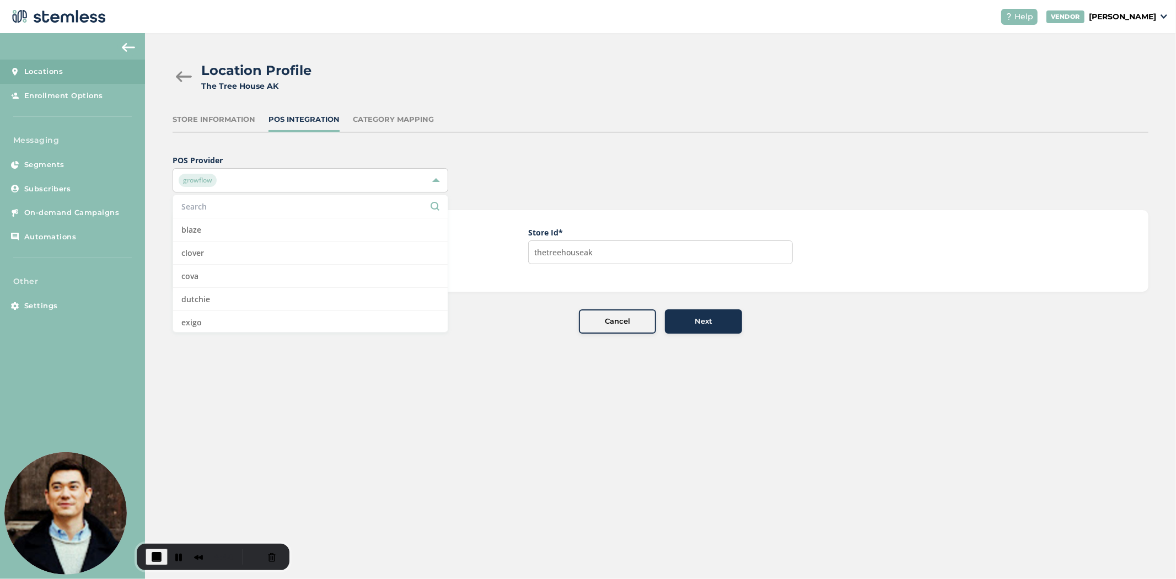
click at [540, 139] on div "Location Profile The Tree House AK Store Information POS Integration Category M…" at bounding box center [660, 197] width 1031 height 328
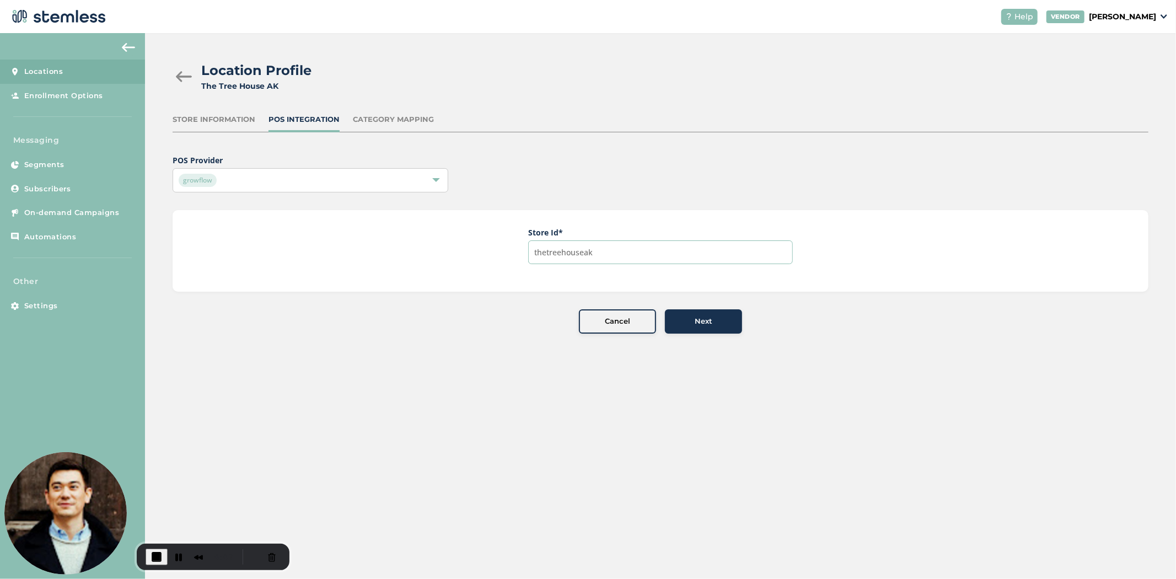
drag, startPoint x: 643, startPoint y: 246, endPoint x: 486, endPoint y: 240, distance: 156.7
click at [487, 240] on div "Store Id * thetreehouseak" at bounding box center [661, 251] width 976 height 82
click at [715, 324] on div "Next" at bounding box center [703, 321] width 60 height 11
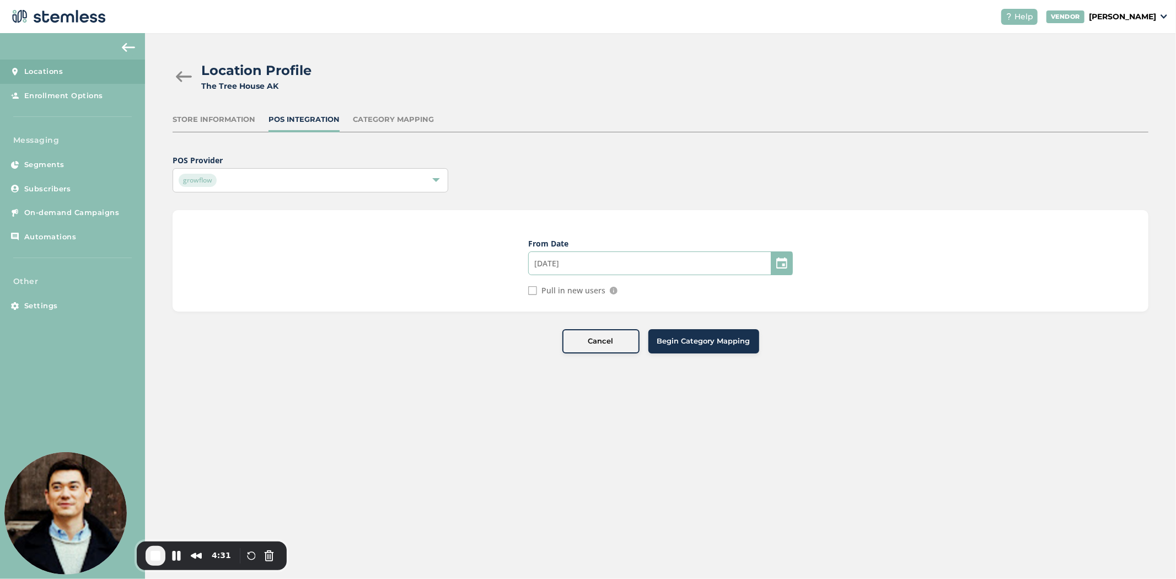
click at [613, 265] on input "08/26/2025" at bounding box center [660, 263] width 265 height 24
click at [601, 292] on div "August 2025" at bounding box center [597, 294] width 31 height 15
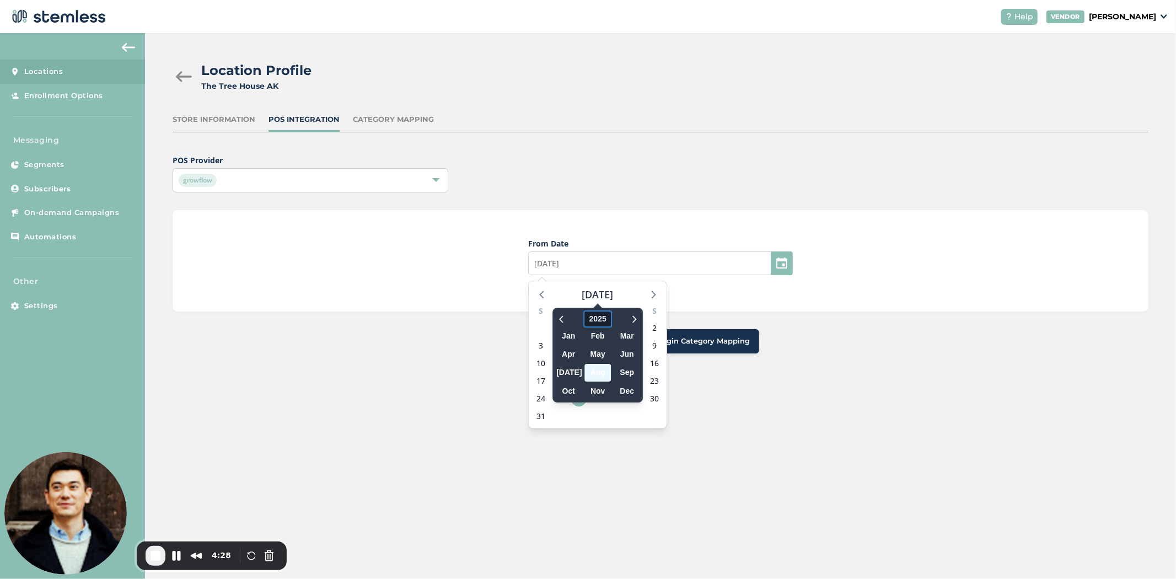
click at [601, 315] on span "2025" at bounding box center [598, 318] width 28 height 17
click at [597, 364] on span "2023" at bounding box center [601, 372] width 26 height 17
click at [595, 365] on span "Aug" at bounding box center [597, 372] width 26 height 17
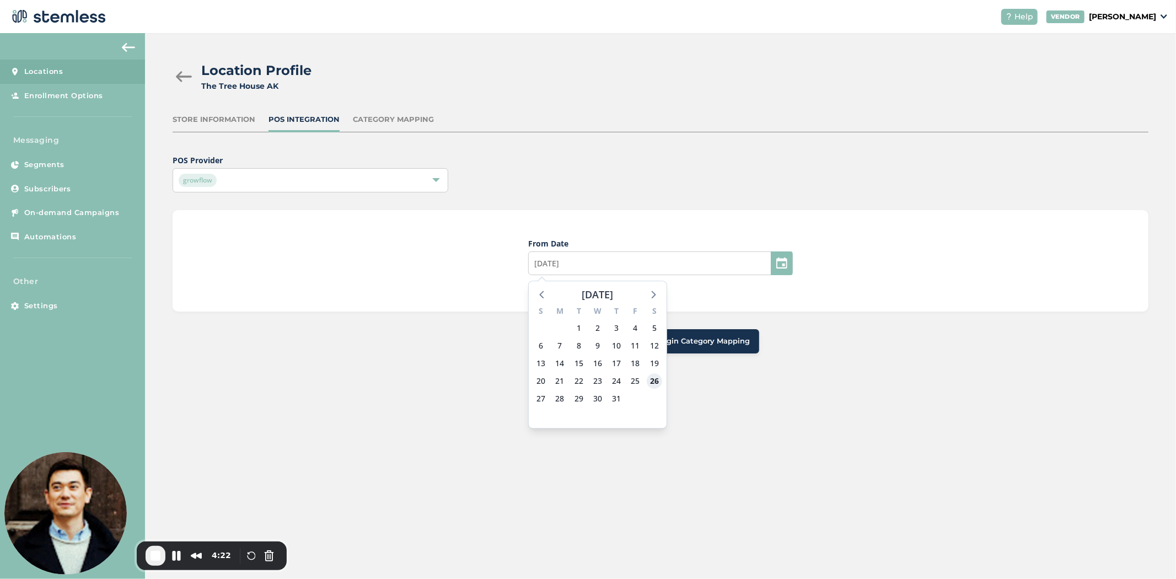
click at [648, 381] on span "26" at bounding box center [653, 380] width 15 height 15
type input "08/26/2023"
click at [530, 291] on input "Pull in new users" at bounding box center [532, 290] width 9 height 9
checkbox input "true"
click at [687, 341] on span "Begin Category Mapping" at bounding box center [703, 341] width 93 height 11
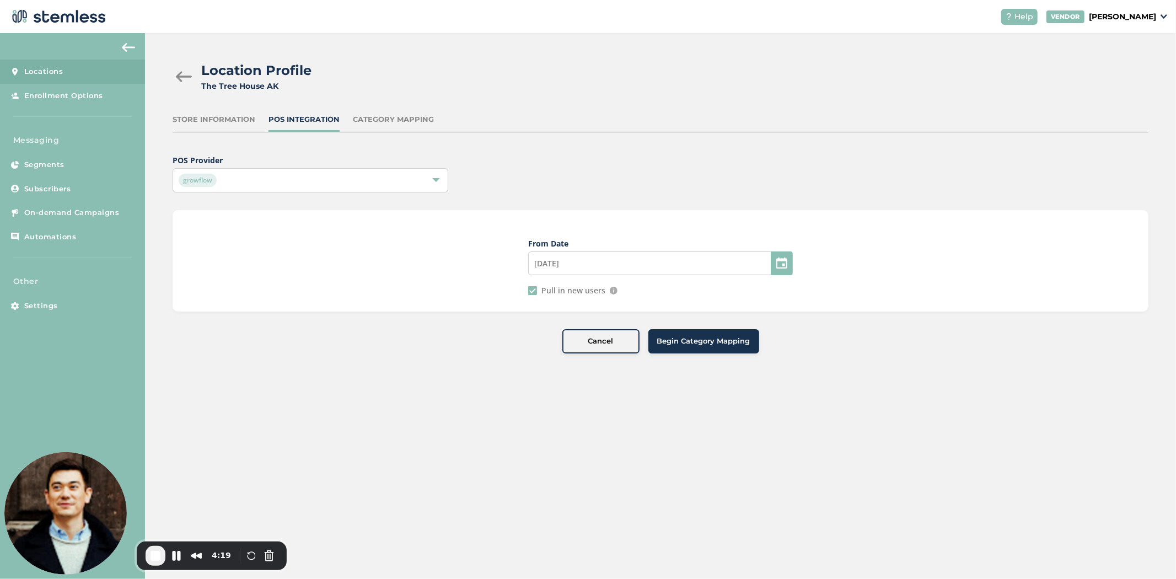
type input "08/25/2023"
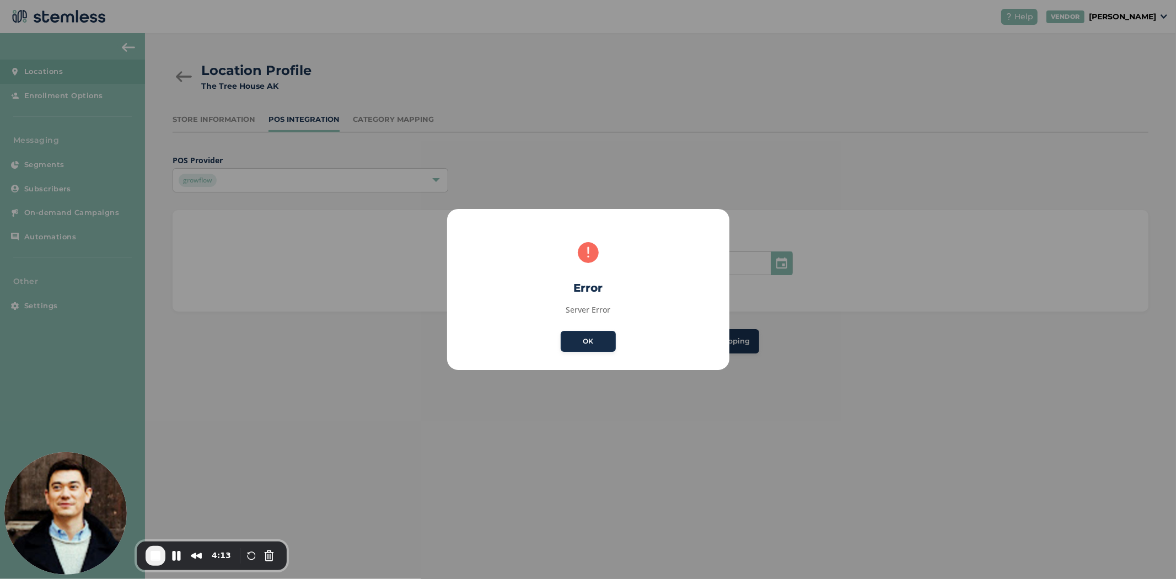
click at [594, 348] on button "OK" at bounding box center [588, 341] width 55 height 21
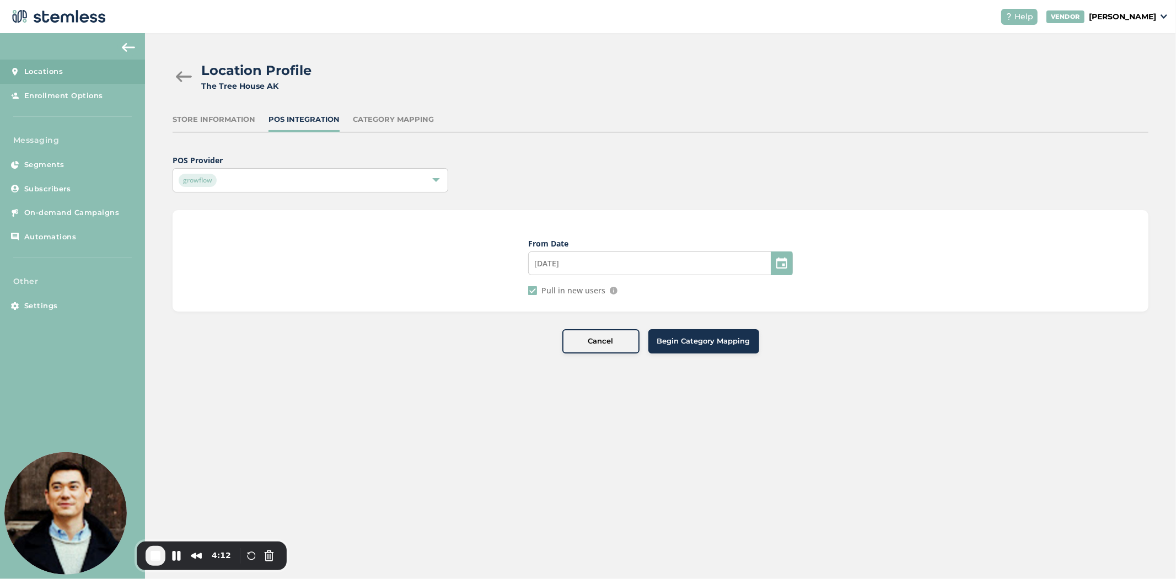
click at [158, 554] on span "End Recording" at bounding box center [155, 555] width 13 height 13
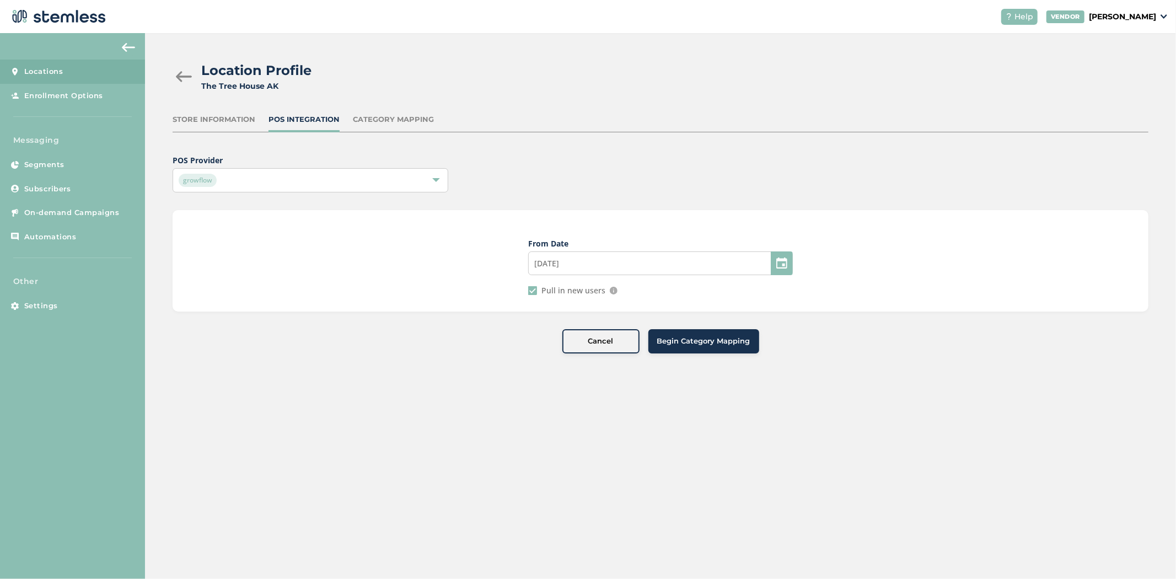
click at [686, 323] on span "From Date 08/25/2023 Pull in new users If selected we will pull in any new user…" at bounding box center [661, 281] width 976 height 143
click at [681, 338] on span "Begin Category Mapping" at bounding box center [703, 341] width 93 height 11
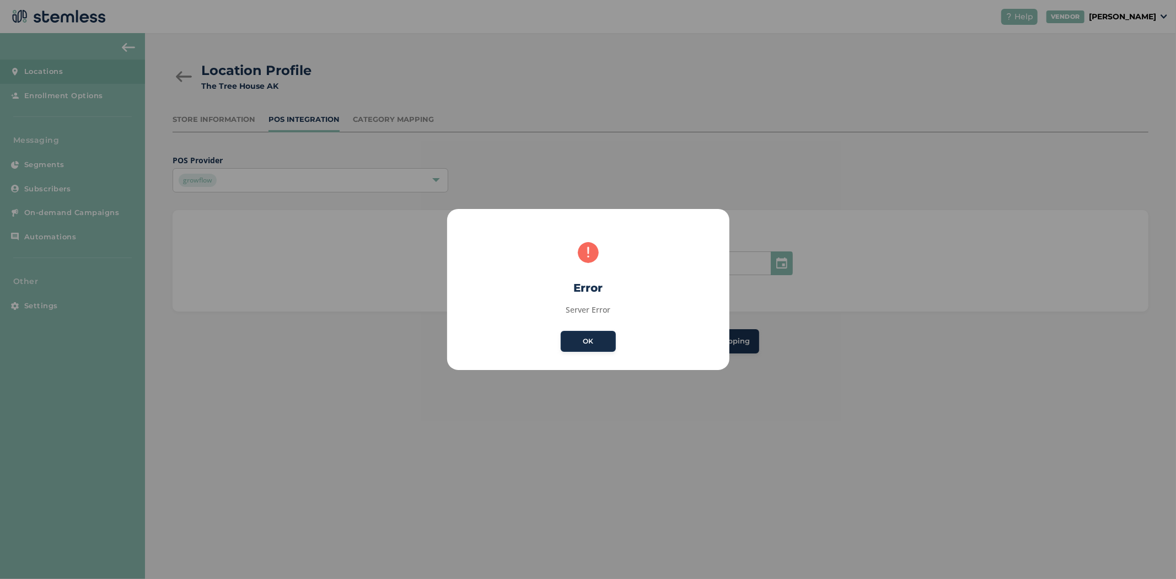
click at [605, 341] on button "OK" at bounding box center [588, 341] width 55 height 21
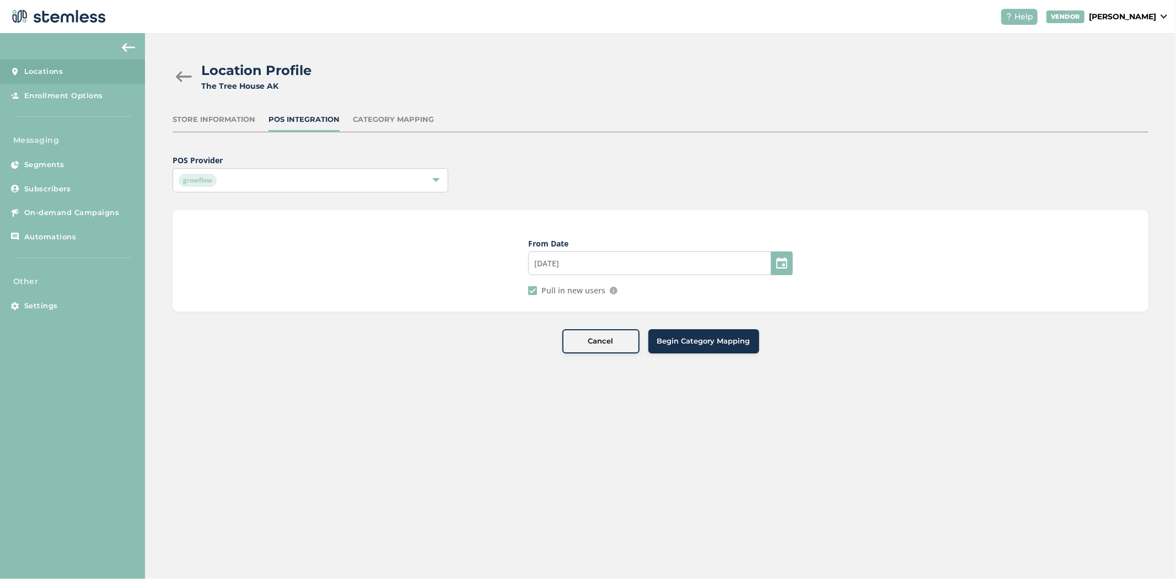
click at [225, 115] on div "Store Information" at bounding box center [214, 119] width 83 height 11
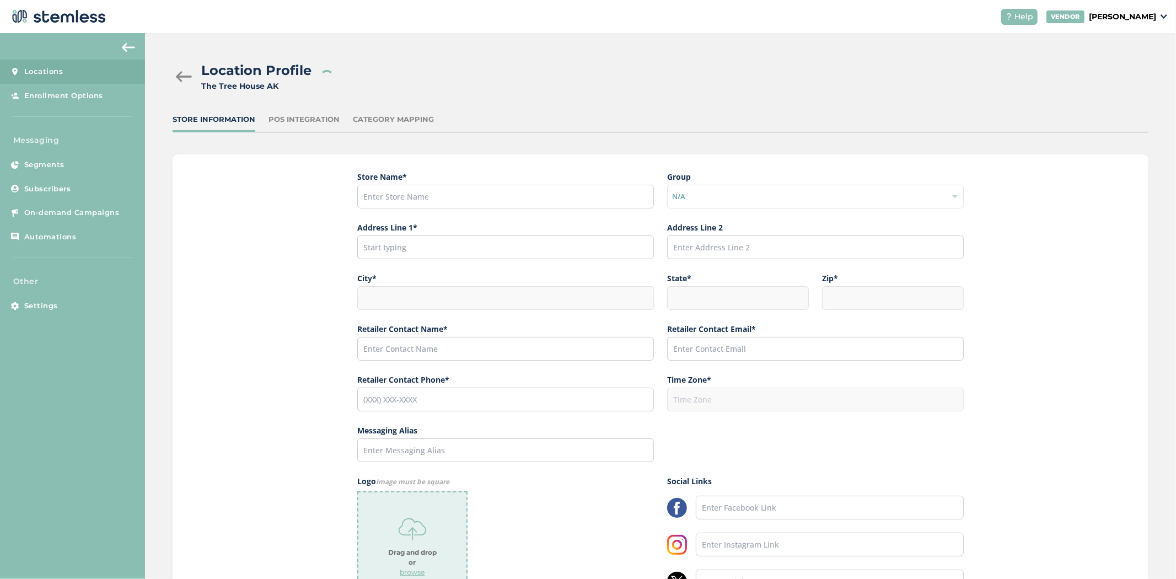
type input "The Tree House AK"
type input "341 Boniface Parkway"
type input "Anchorage"
type input "AK"
type input "99504"
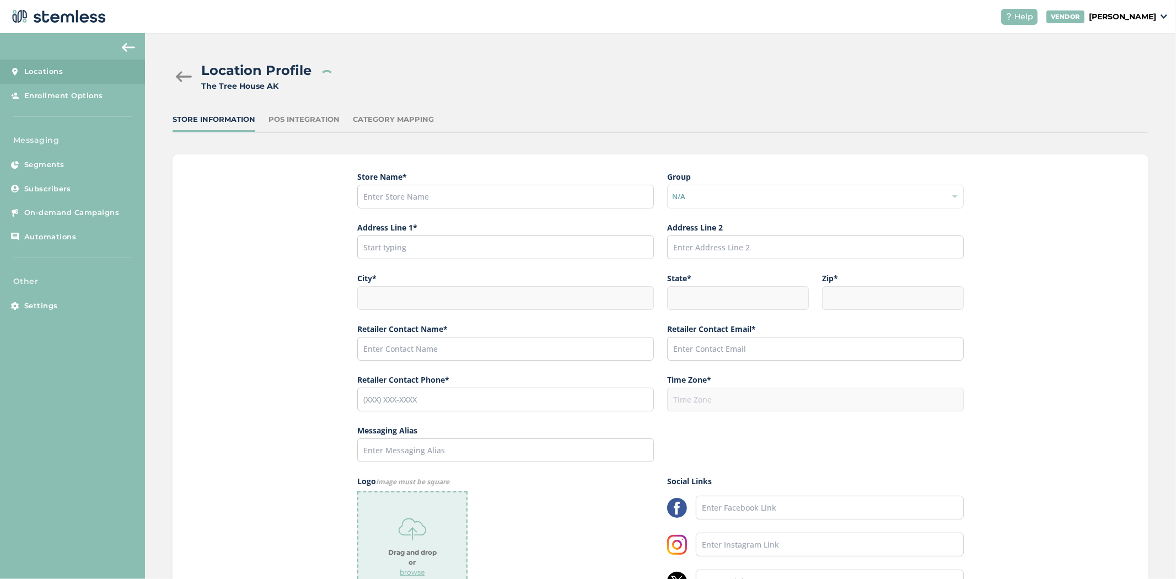
type input "[PERSON_NAME]"
type input "[EMAIL_ADDRESS][DOMAIN_NAME]"
type input "[PHONE_NUMBER]"
type input "America/Anchorage"
type input "The Tree House"
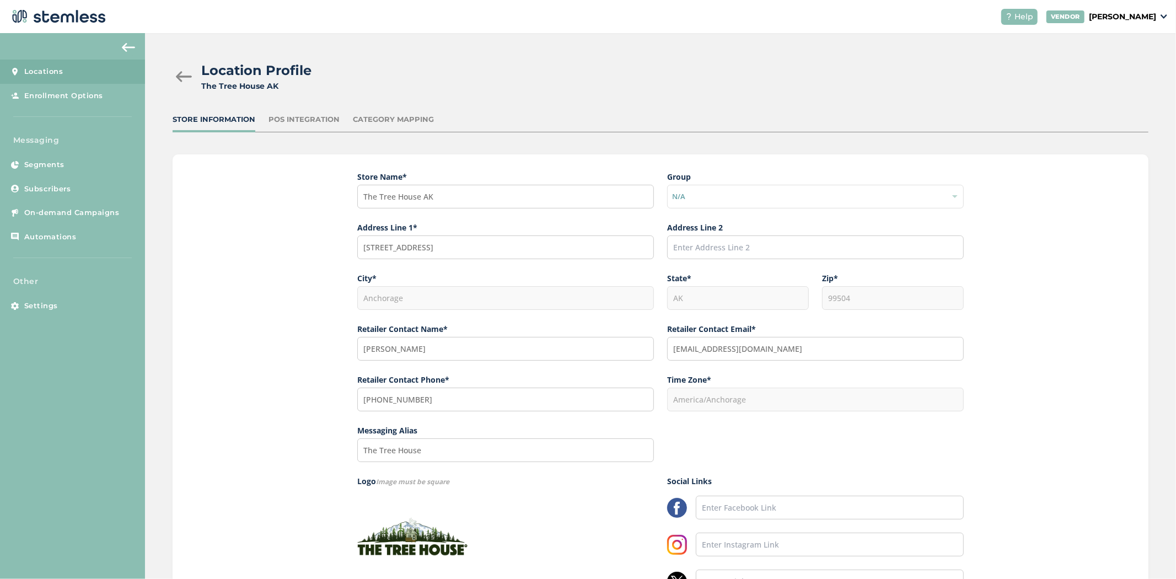
drag, startPoint x: 1129, startPoint y: 14, endPoint x: 1133, endPoint y: 22, distance: 8.9
click at [1129, 14] on p "[PERSON_NAME]" at bounding box center [1121, 17] width 67 height 12
click at [1128, 80] on link "Logout" at bounding box center [1128, 79] width 54 height 11
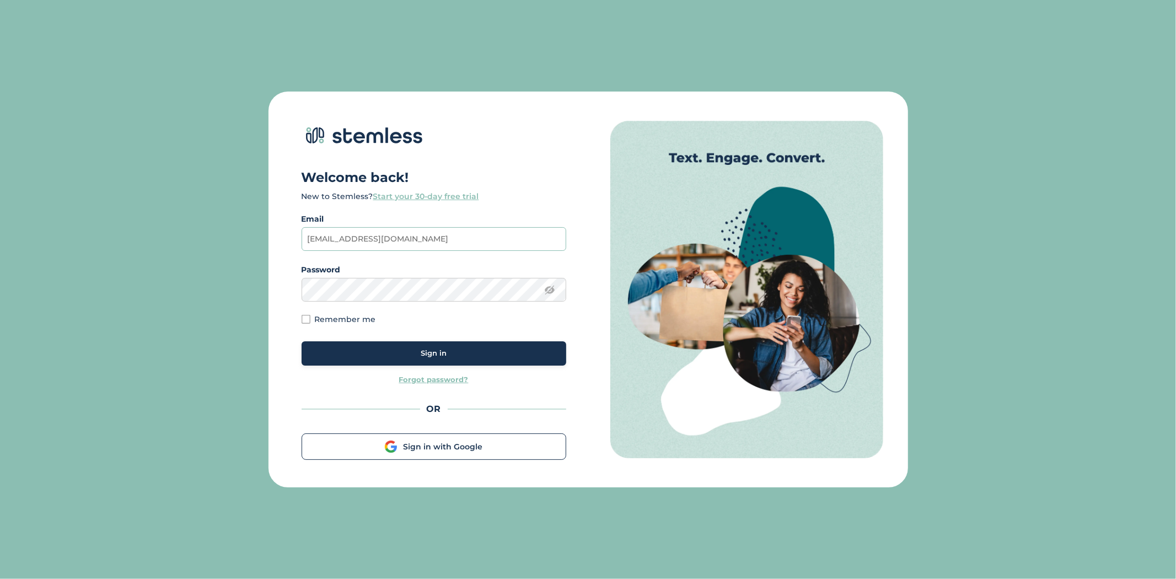
click at [505, 242] on input "sales@thetreehouseak.com" at bounding box center [433, 239] width 265 height 24
type input "brian+1@stemless.co"
click at [498, 362] on button "Sign in" at bounding box center [433, 353] width 265 height 24
